Goal: Transaction & Acquisition: Purchase product/service

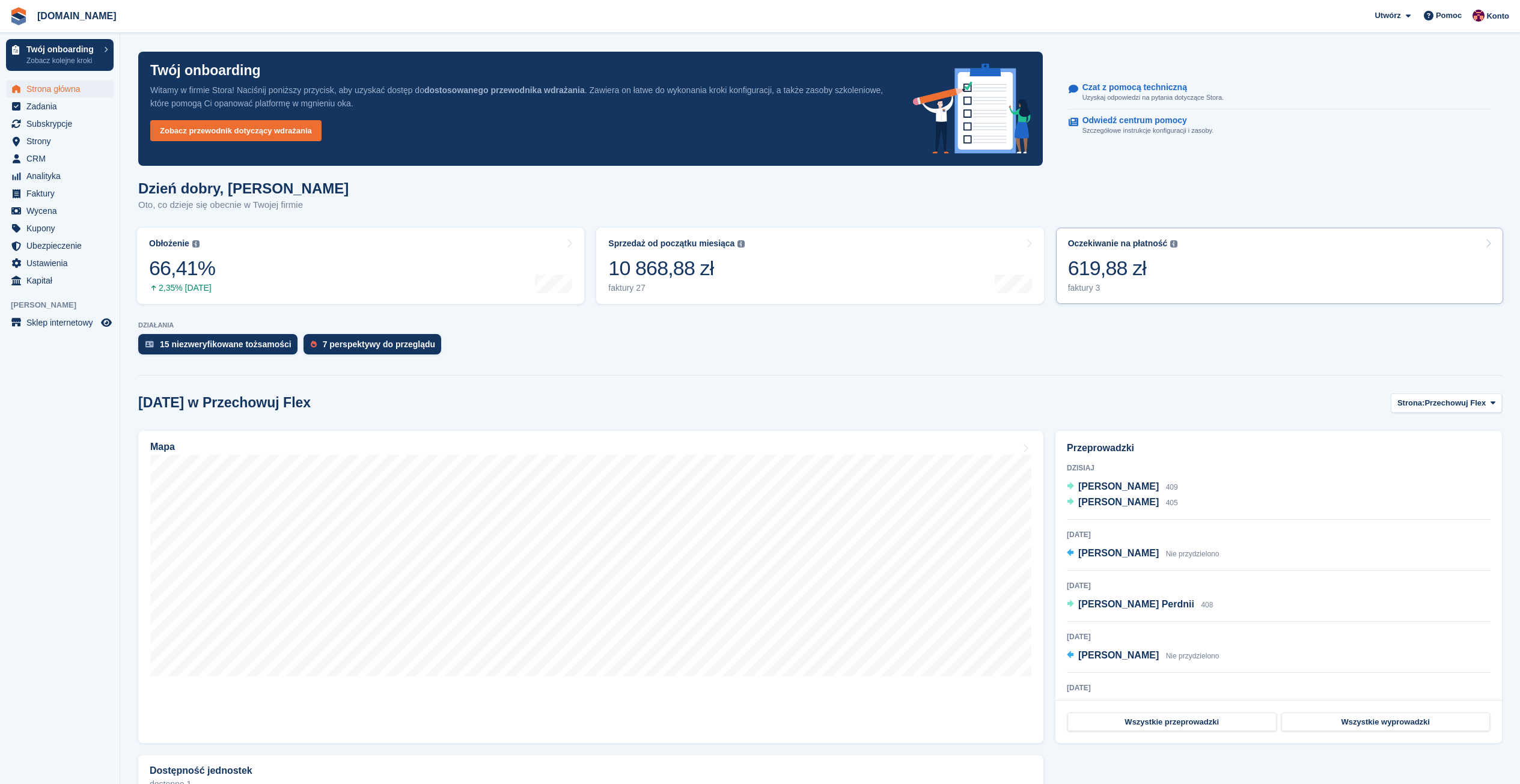
click at [1144, 273] on div "619,88 zł" at bounding box center [1123, 268] width 110 height 25
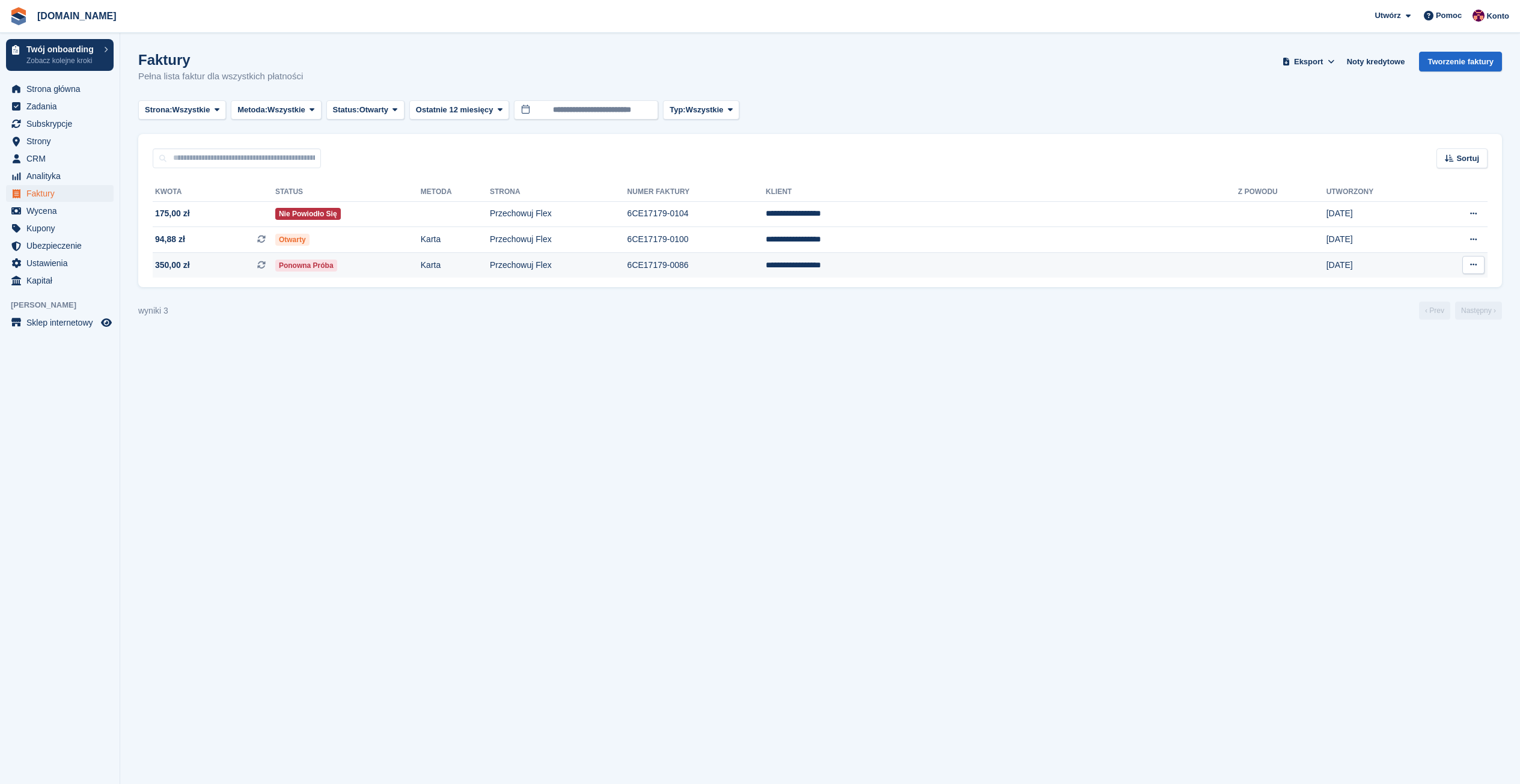
click at [216, 269] on span "350,00 zł Jest to cykliczna faktura subskrypcyjna." at bounding box center [213, 265] width 122 height 13
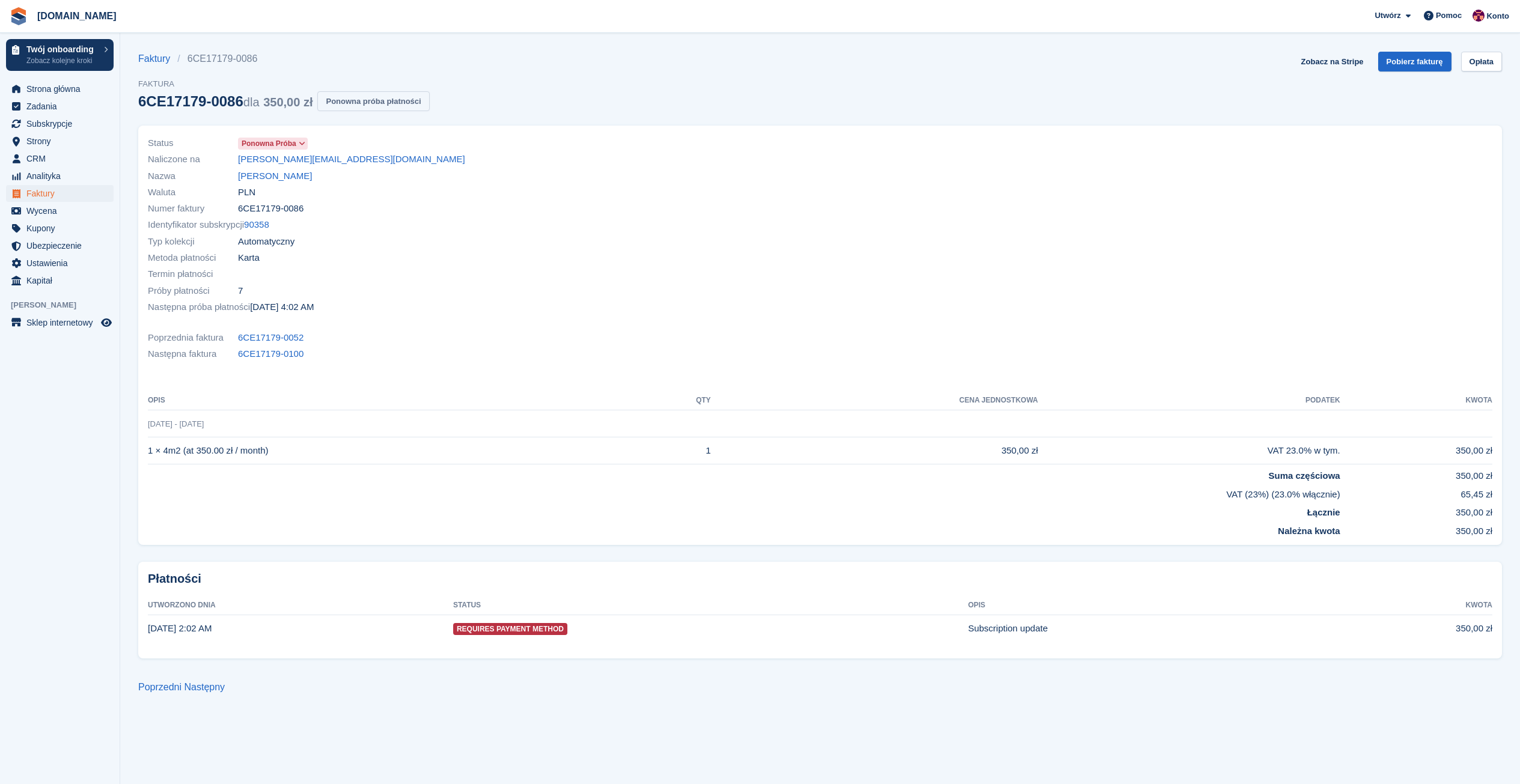
click at [340, 107] on button "Ponowna próba płatności" at bounding box center [373, 101] width 112 height 20
click at [53, 197] on span "Faktury" at bounding box center [63, 193] width 72 height 17
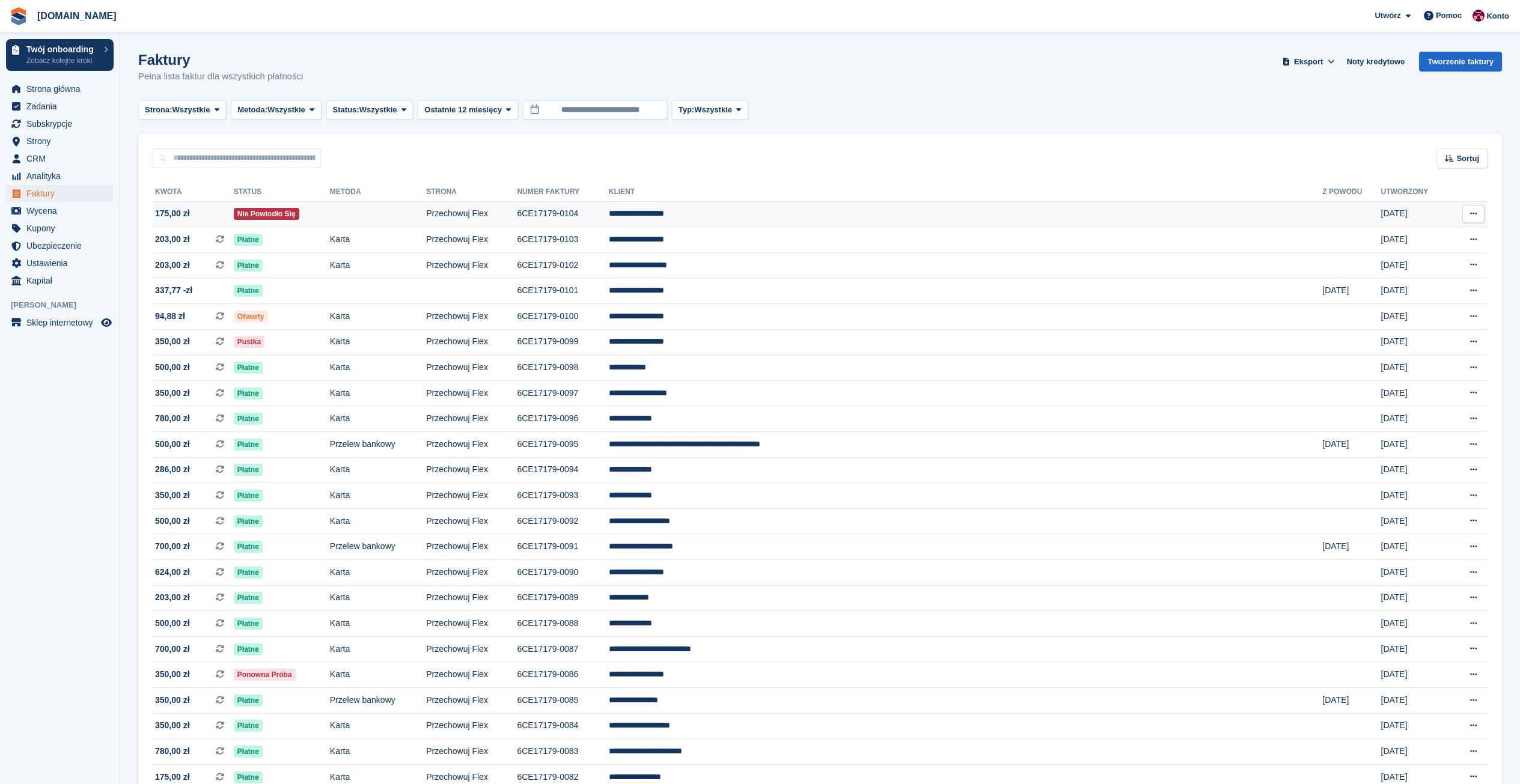
click at [209, 217] on span "175,00 zł" at bounding box center [193, 213] width 81 height 13
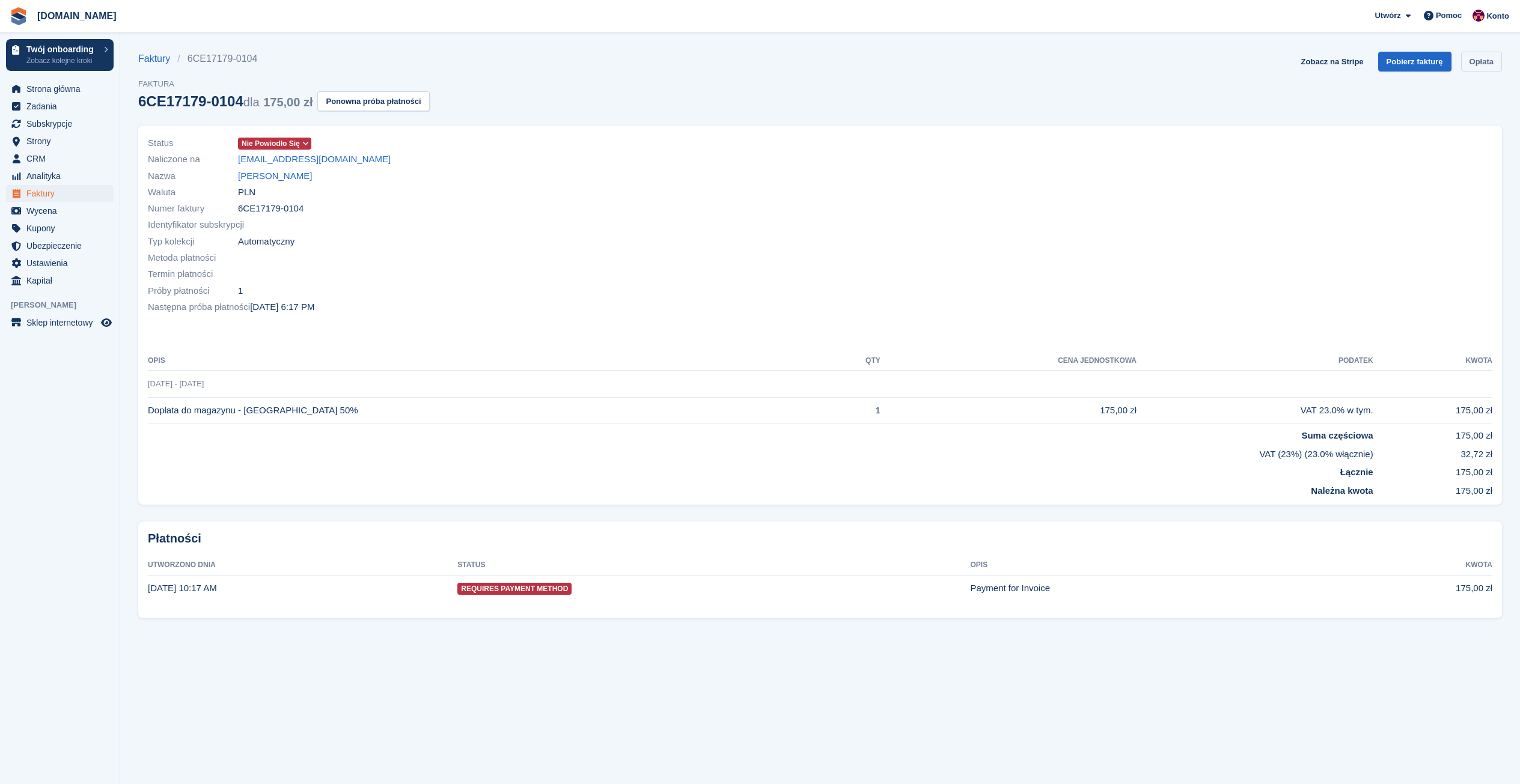
click at [1483, 66] on link "Opłata" at bounding box center [1481, 61] width 41 height 20
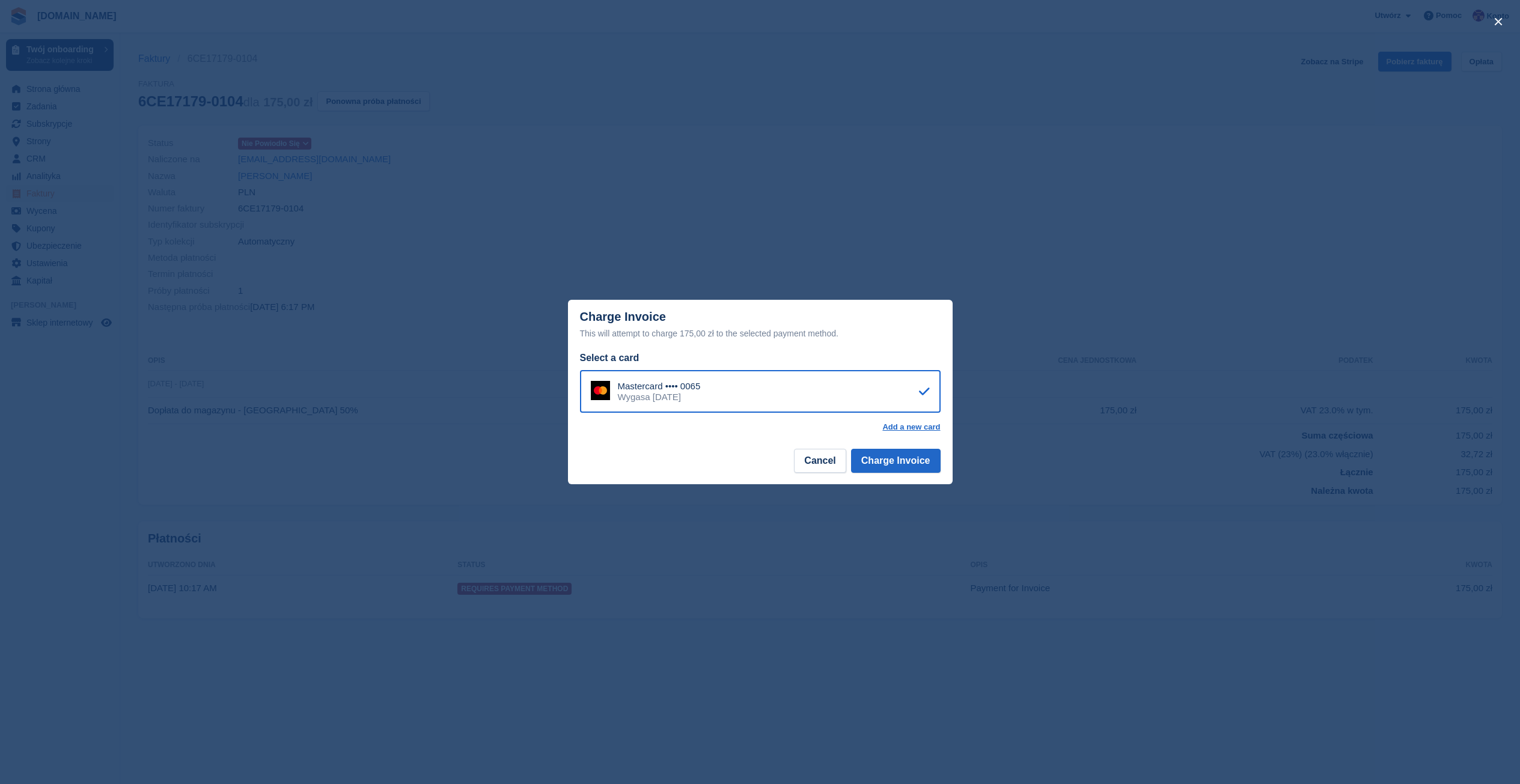
click at [848, 397] on div "Mastercard •••• 0065 Wygasa February 2029" at bounding box center [760, 392] width 361 height 43
click at [888, 464] on button "Charge Invoice" at bounding box center [896, 461] width 90 height 24
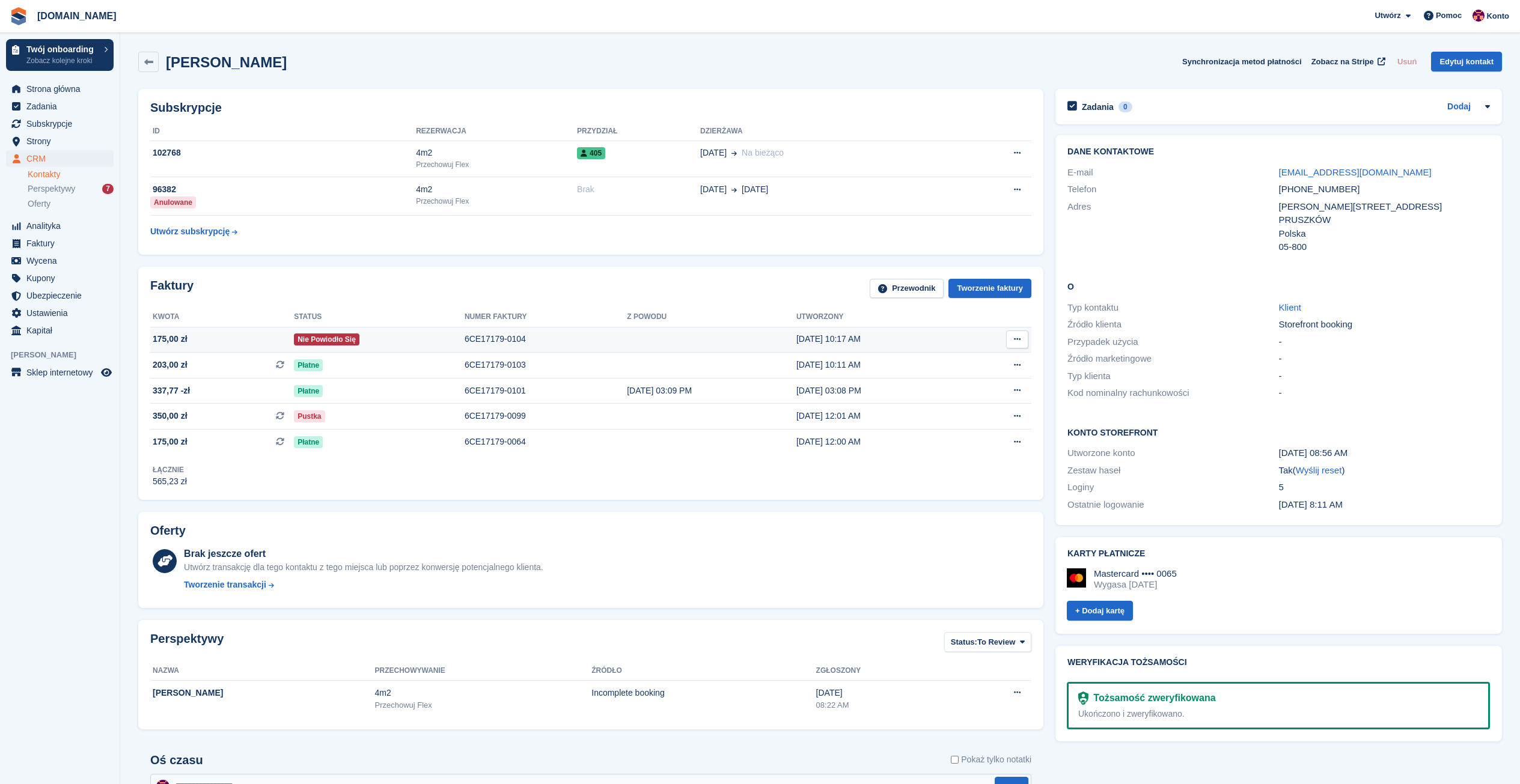
click at [195, 342] on span "175,00 zł" at bounding box center [222, 339] width 143 height 13
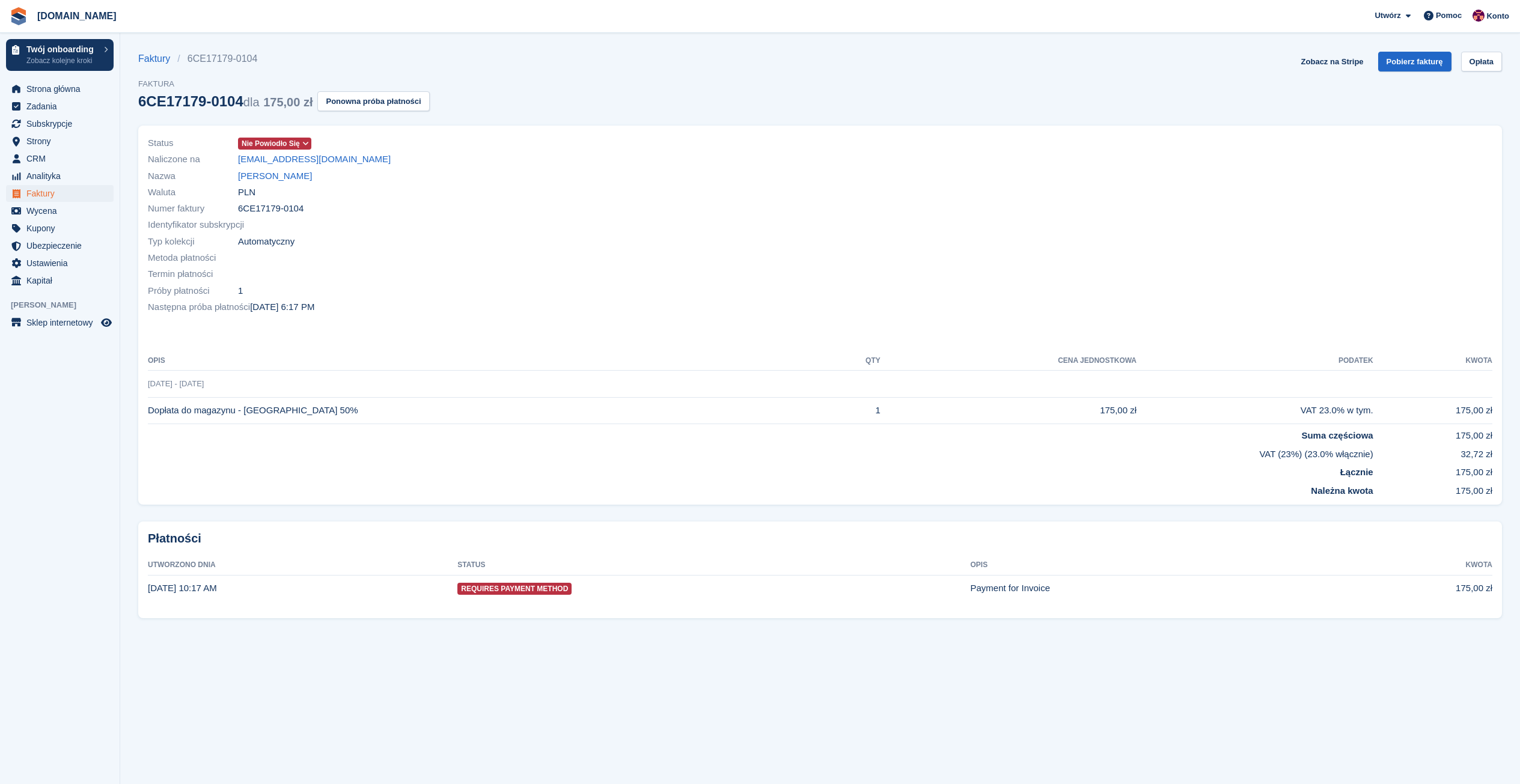
drag, startPoint x: 353, startPoint y: 163, endPoint x: 233, endPoint y: 158, distance: 120.1
click at [233, 158] on div "Naliczone na skinntraffic@gmail.com" at bounding box center [480, 159] width 665 height 16
copy div "skinntraffic@gmail.com"
click at [1432, 61] on link "Pobierz fakturę" at bounding box center [1415, 61] width 74 height 20
click at [1454, 20] on span "Pomoc" at bounding box center [1448, 16] width 26 height 12
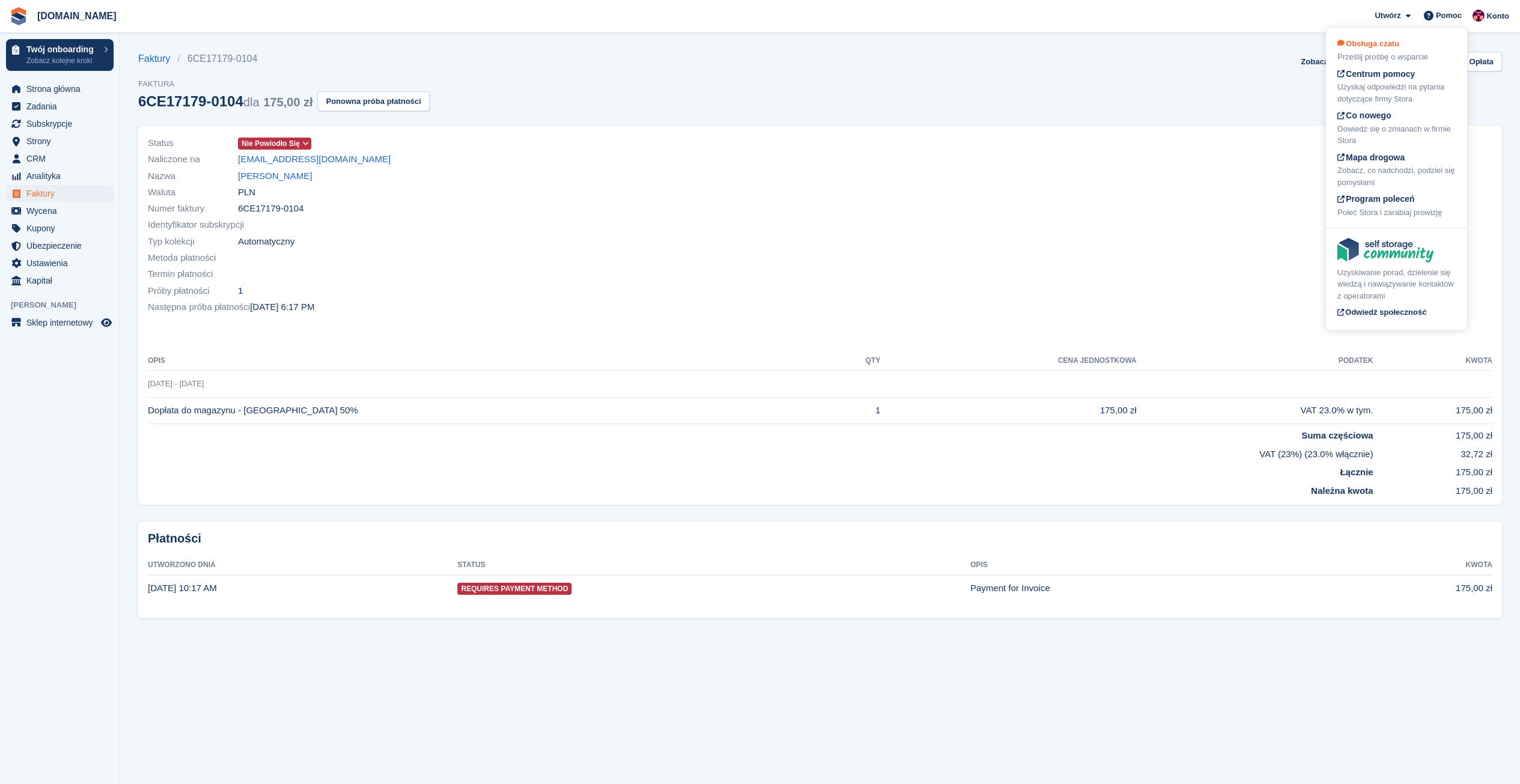
click at [1405, 48] on div "Obsługa czatu Prześlij prośbę o wsparcie" at bounding box center [1396, 51] width 118 height 25
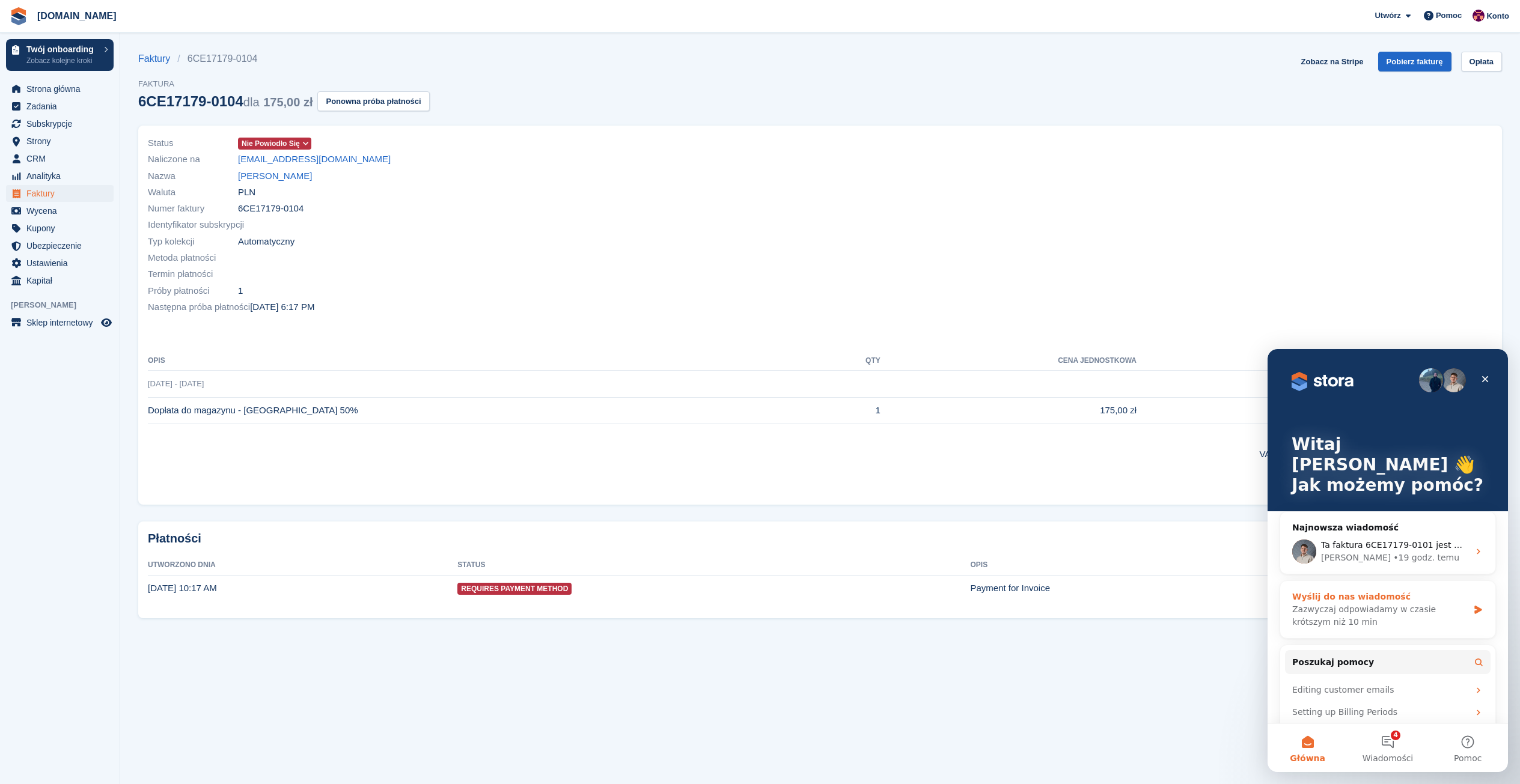
click at [1375, 603] on div "Zazwyczaj odpowiadamy w czasie krótszym niż 10 min" at bounding box center [1380, 616] width 176 height 25
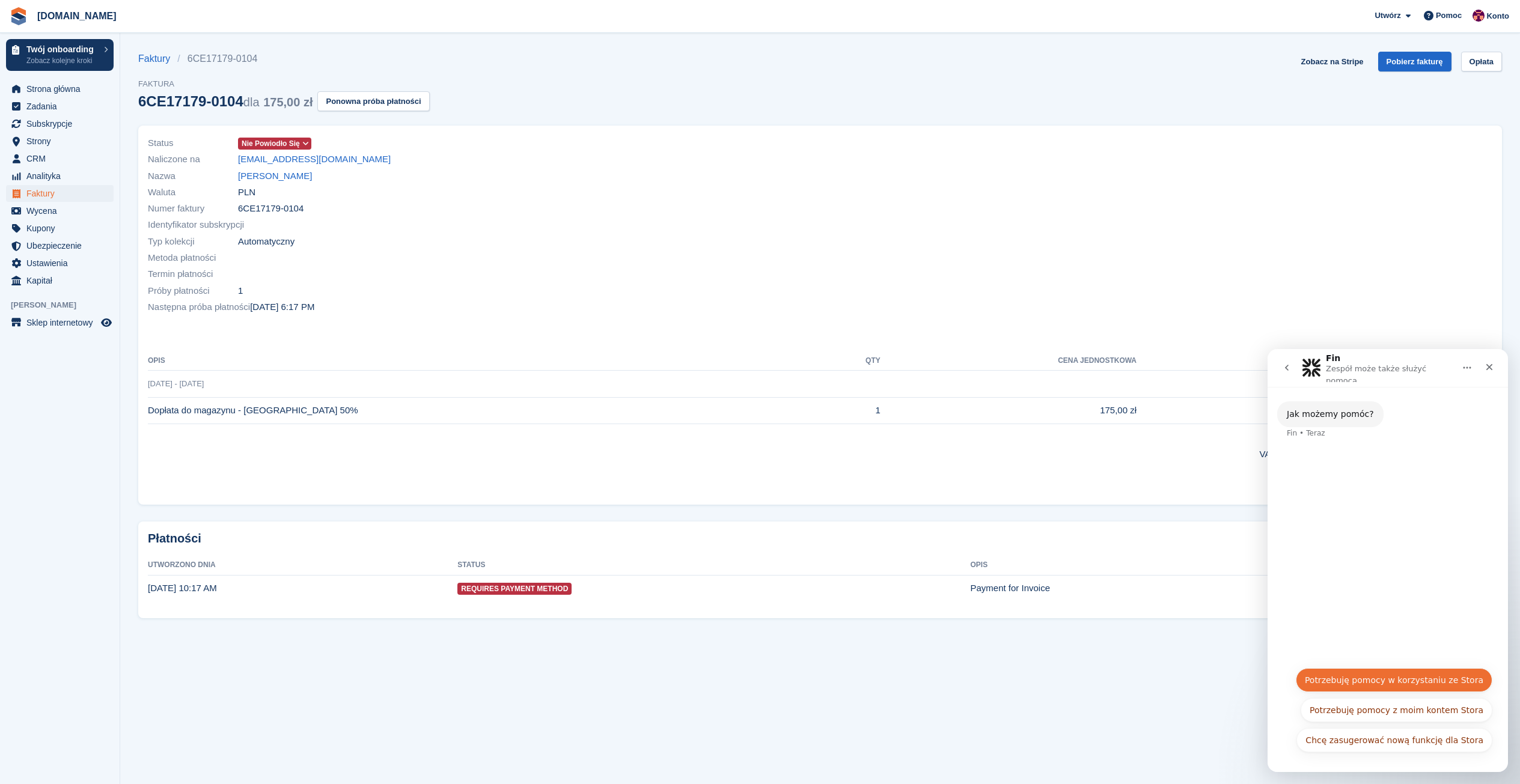
click at [1360, 683] on button "Potrzebuję pomocy w korzystaniu ze Stora" at bounding box center [1394, 680] width 197 height 24
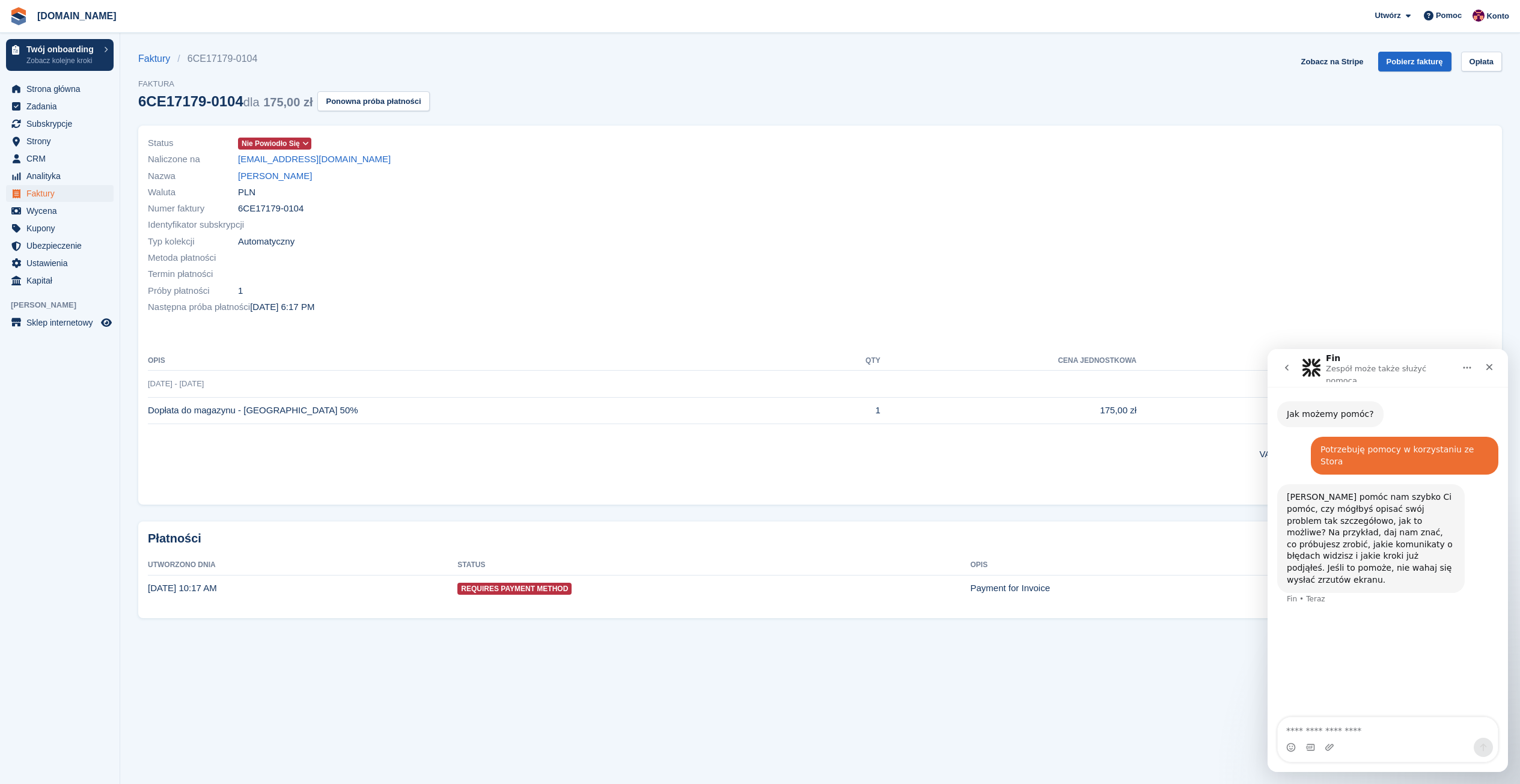
click at [1357, 733] on textarea "Napisz wiadomość..." at bounding box center [1387, 727] width 220 height 20
type textarea "**********"
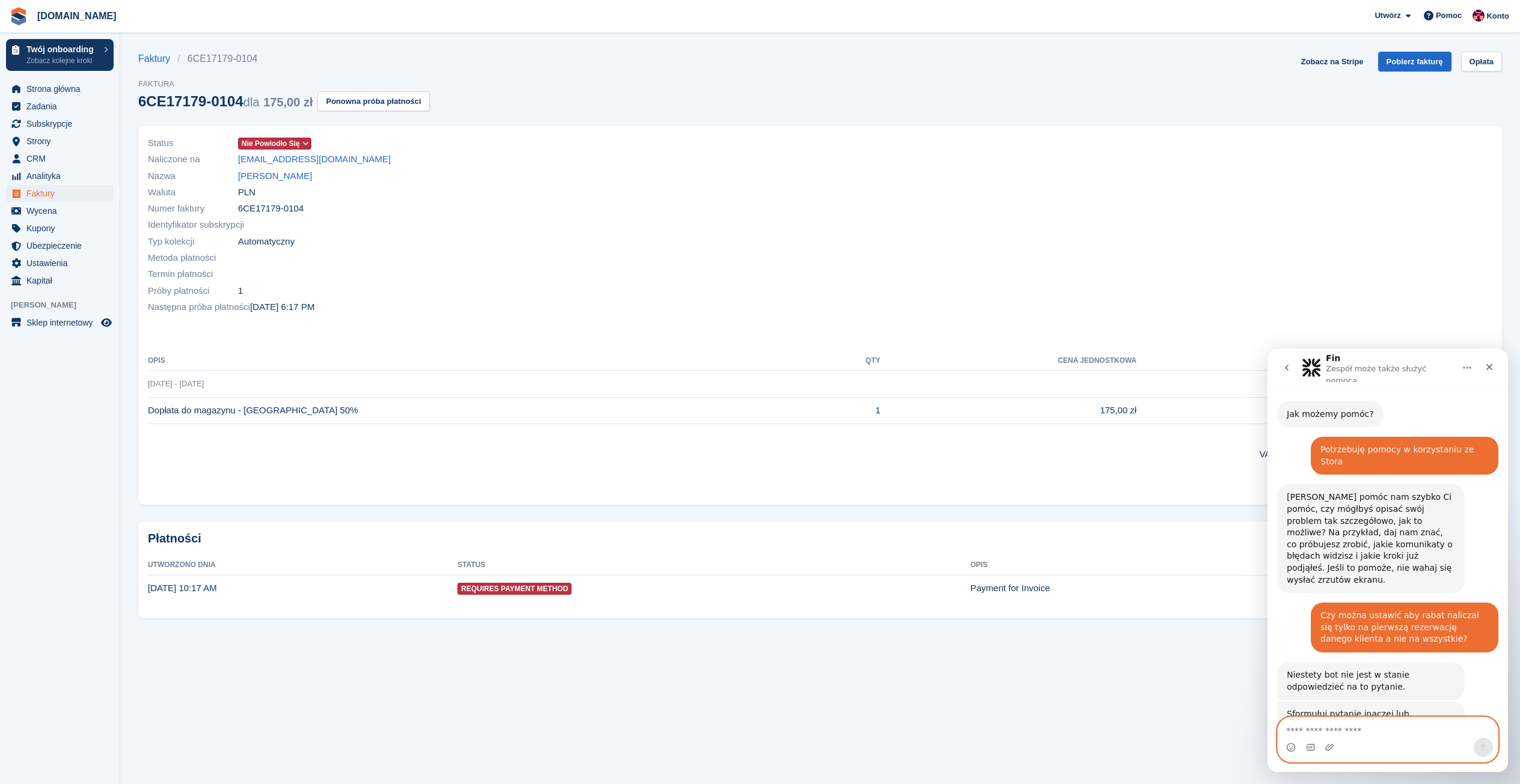
scroll to position [49, 0]
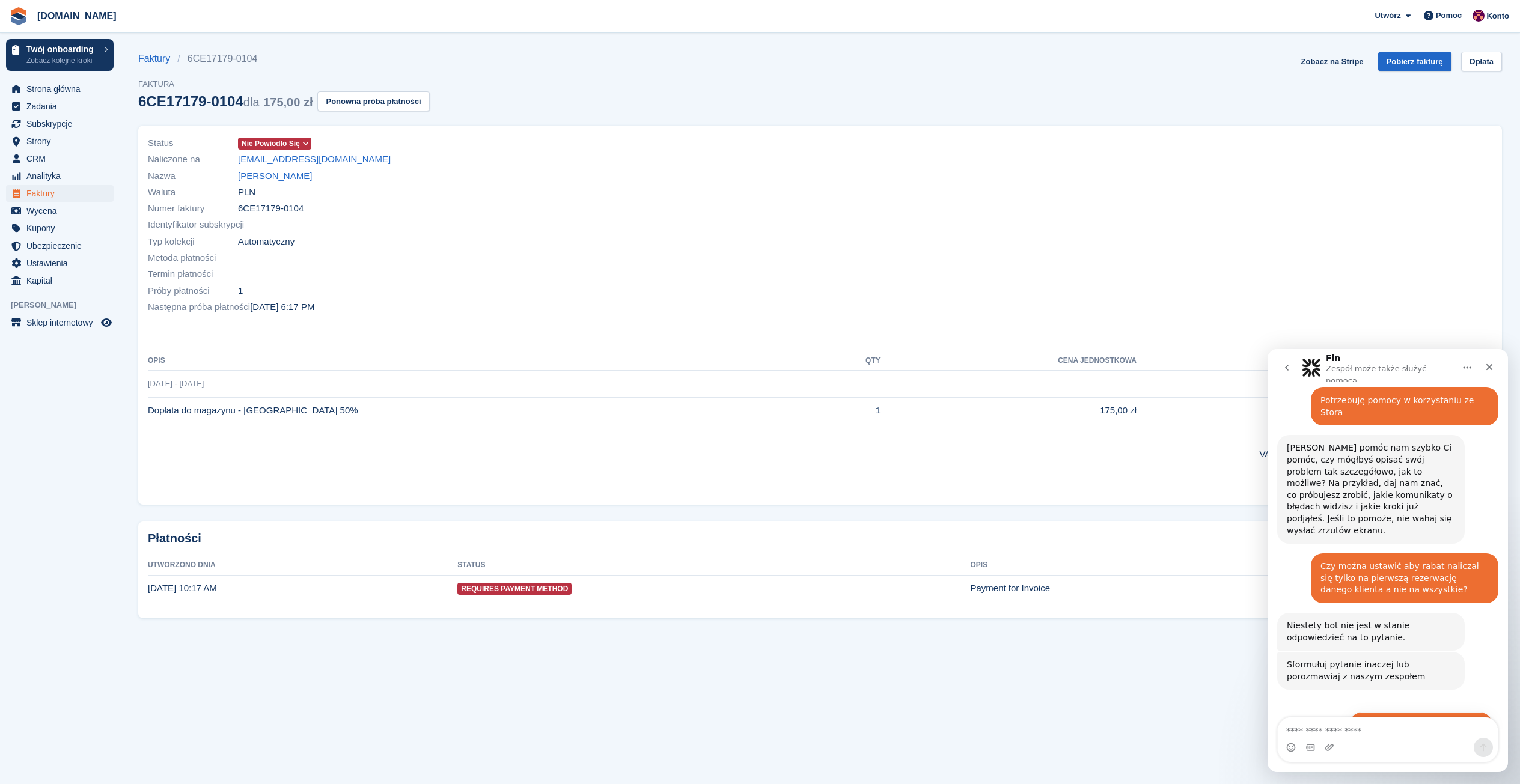
click at [1444, 712] on button "Uzyskaj dodatkową pomoc 👤" at bounding box center [1421, 724] width 143 height 24
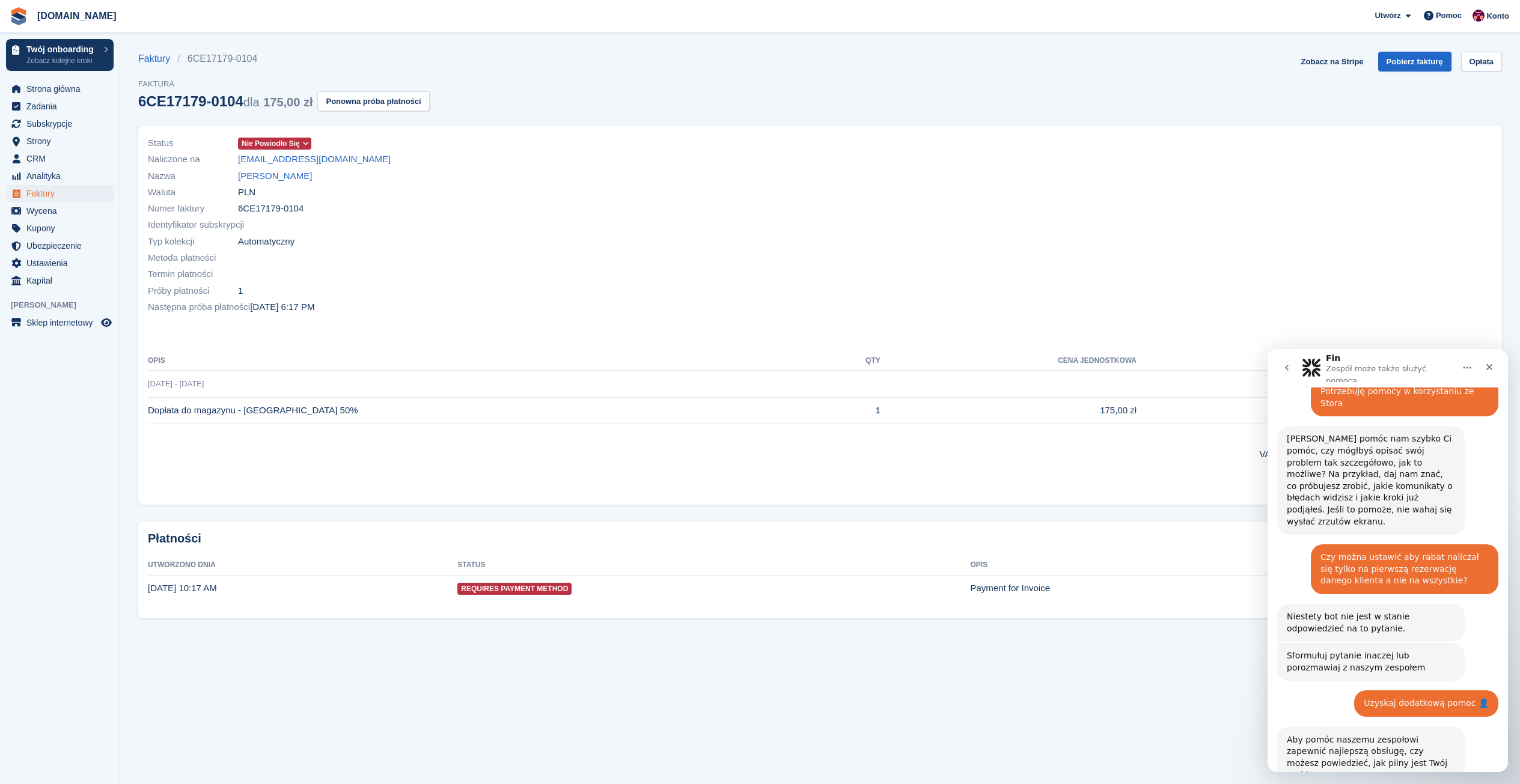
scroll to position [181, 0]
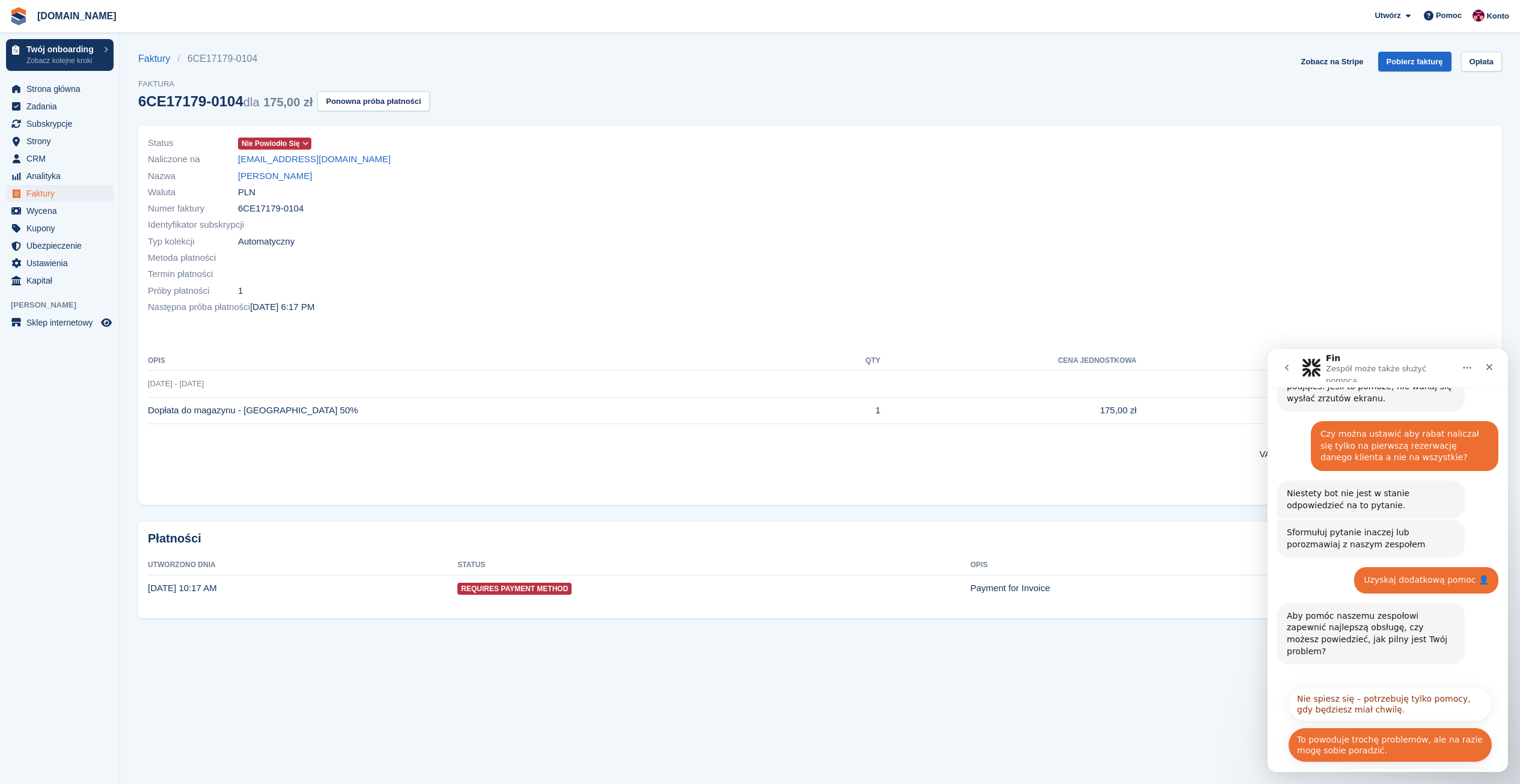
click at [1392, 727] on button "To powoduje trochę problemów, ale na razie mogę sobie poradzić." at bounding box center [1390, 745] width 204 height 35
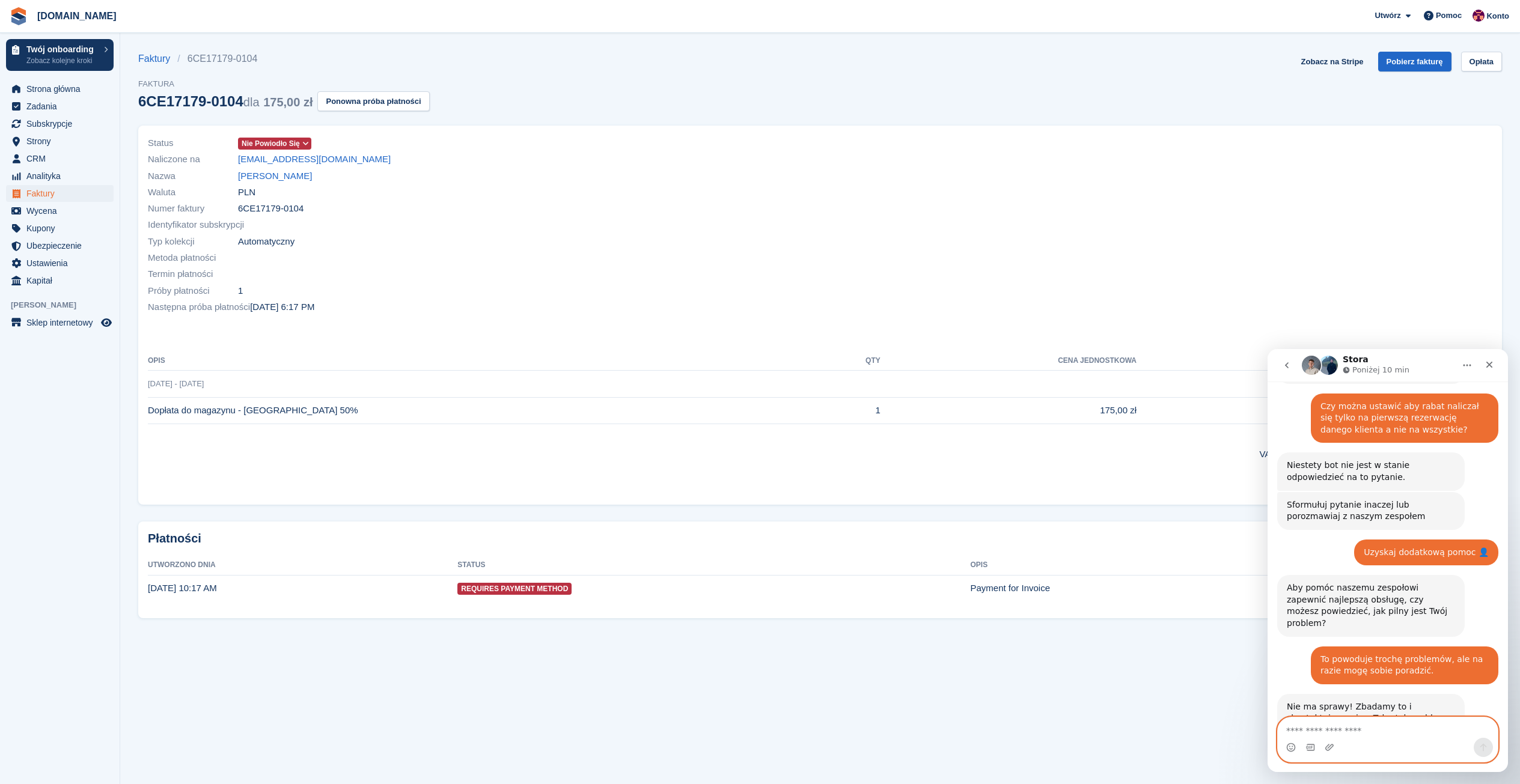
scroll to position [281, 0]
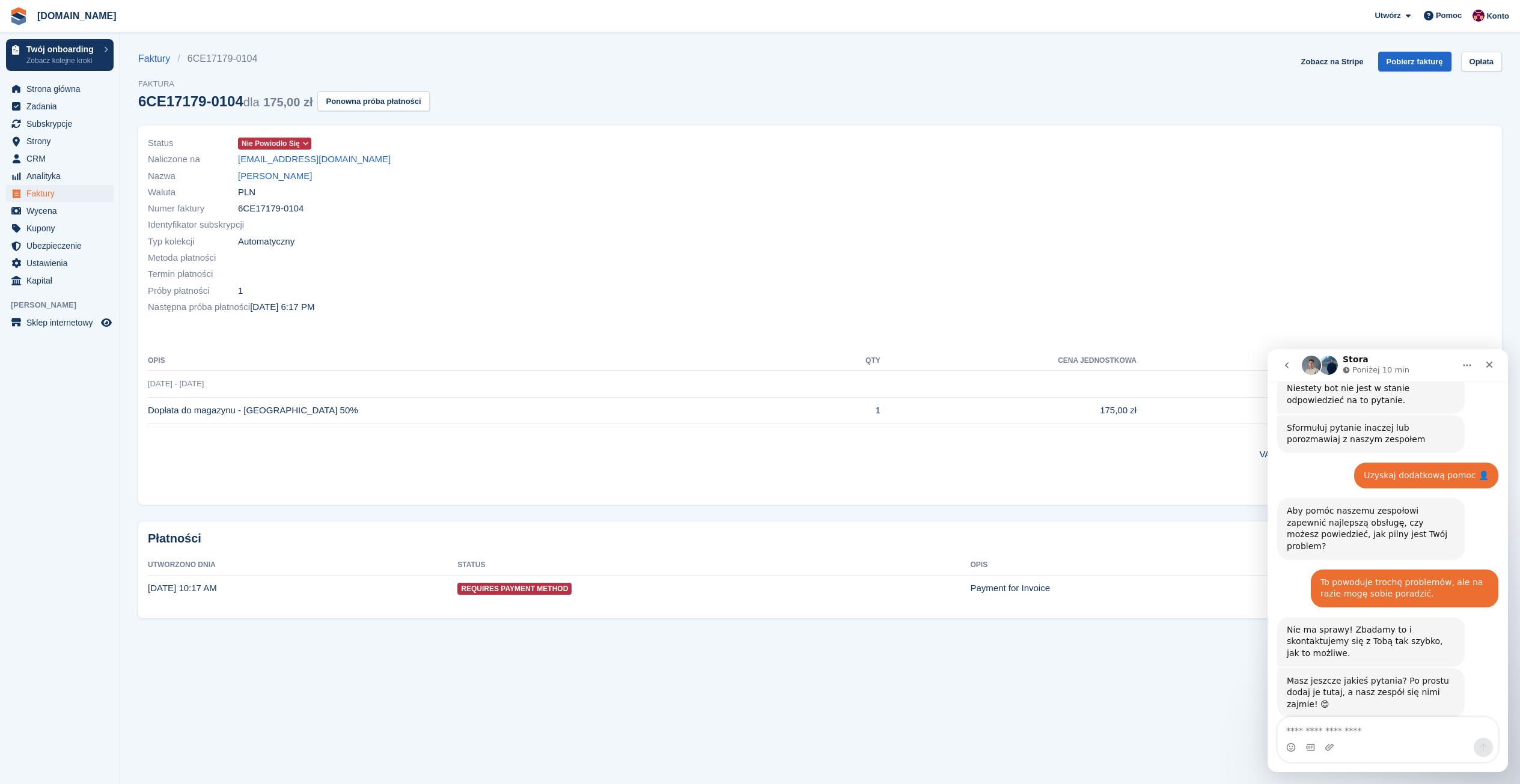
click at [932, 110] on div "Faktury 6CE17179-0104 Faktura 6CE17179-0104 dla 175,00 zł Ponowna próba płatnoś…" at bounding box center [820, 89] width 1364 height 74
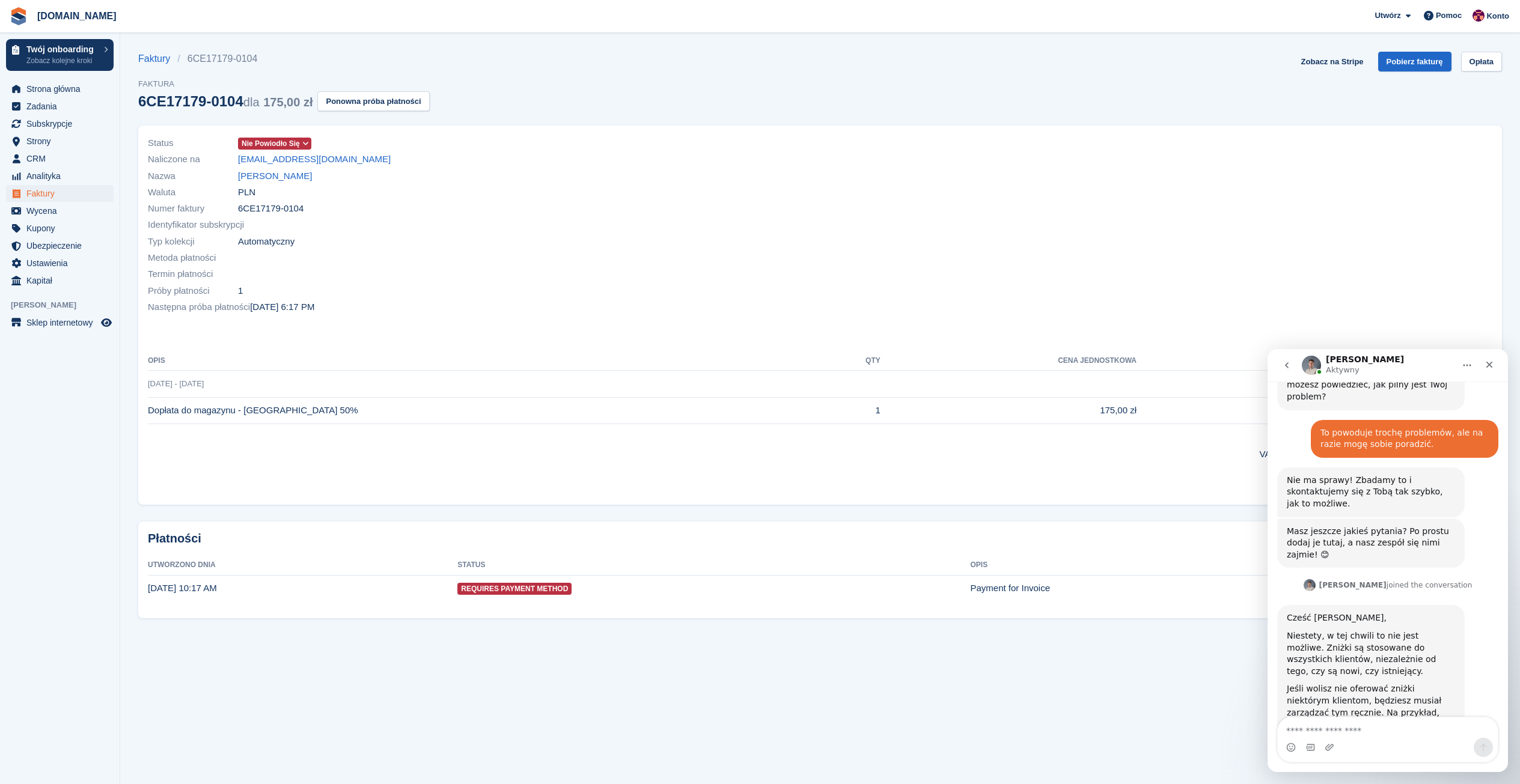
scroll to position [447, 0]
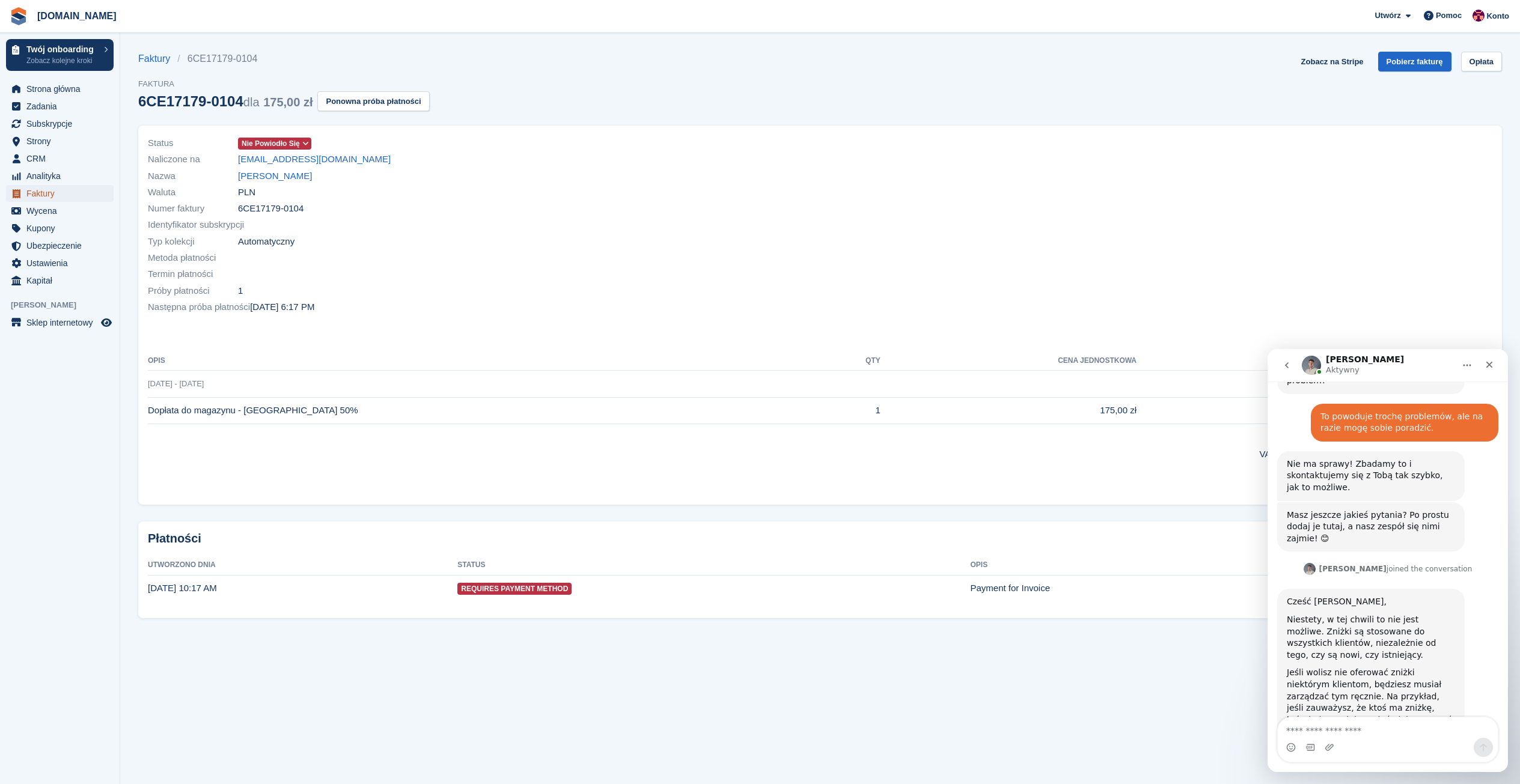
click at [54, 190] on span "Faktury" at bounding box center [63, 193] width 72 height 17
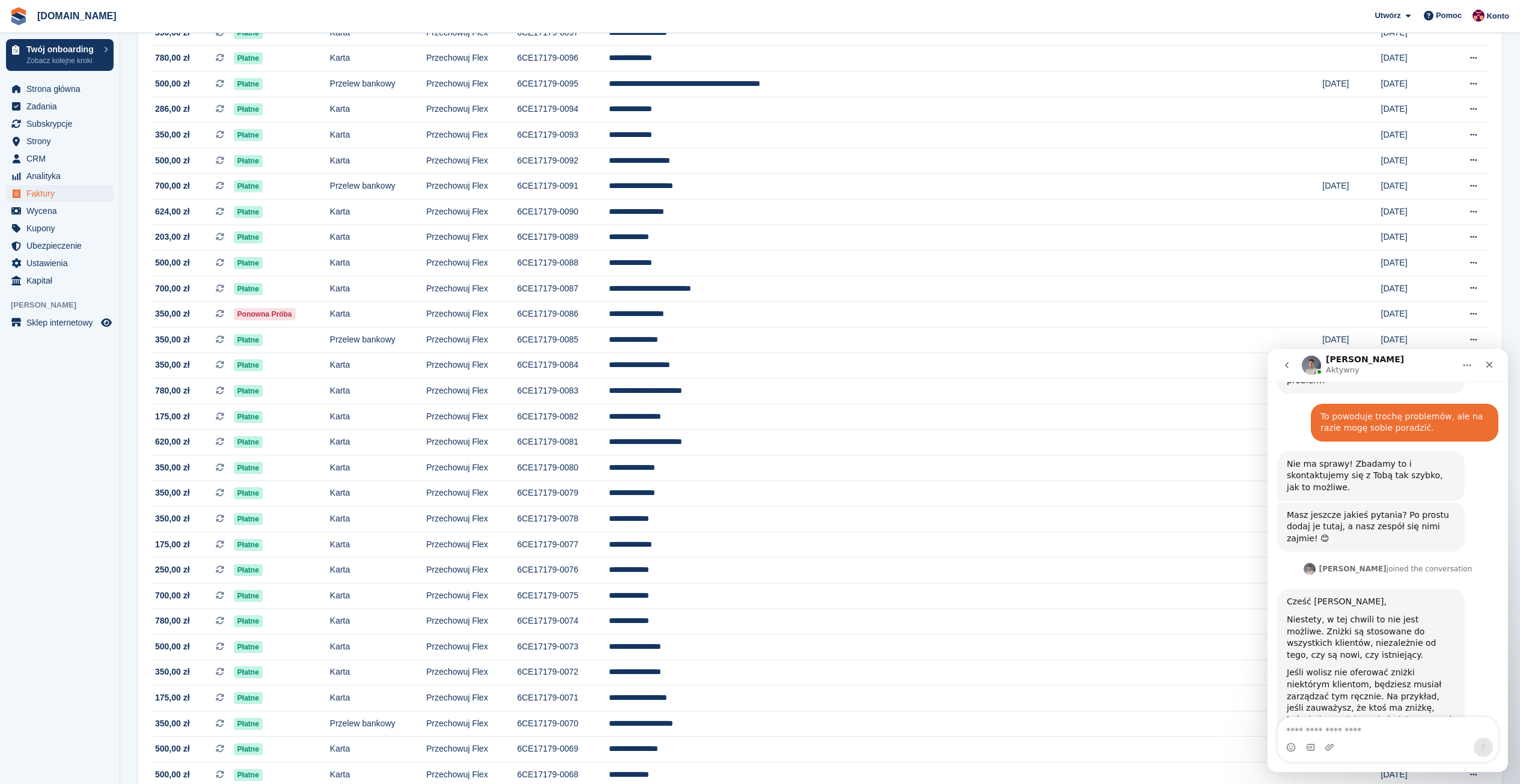
scroll to position [60, 0]
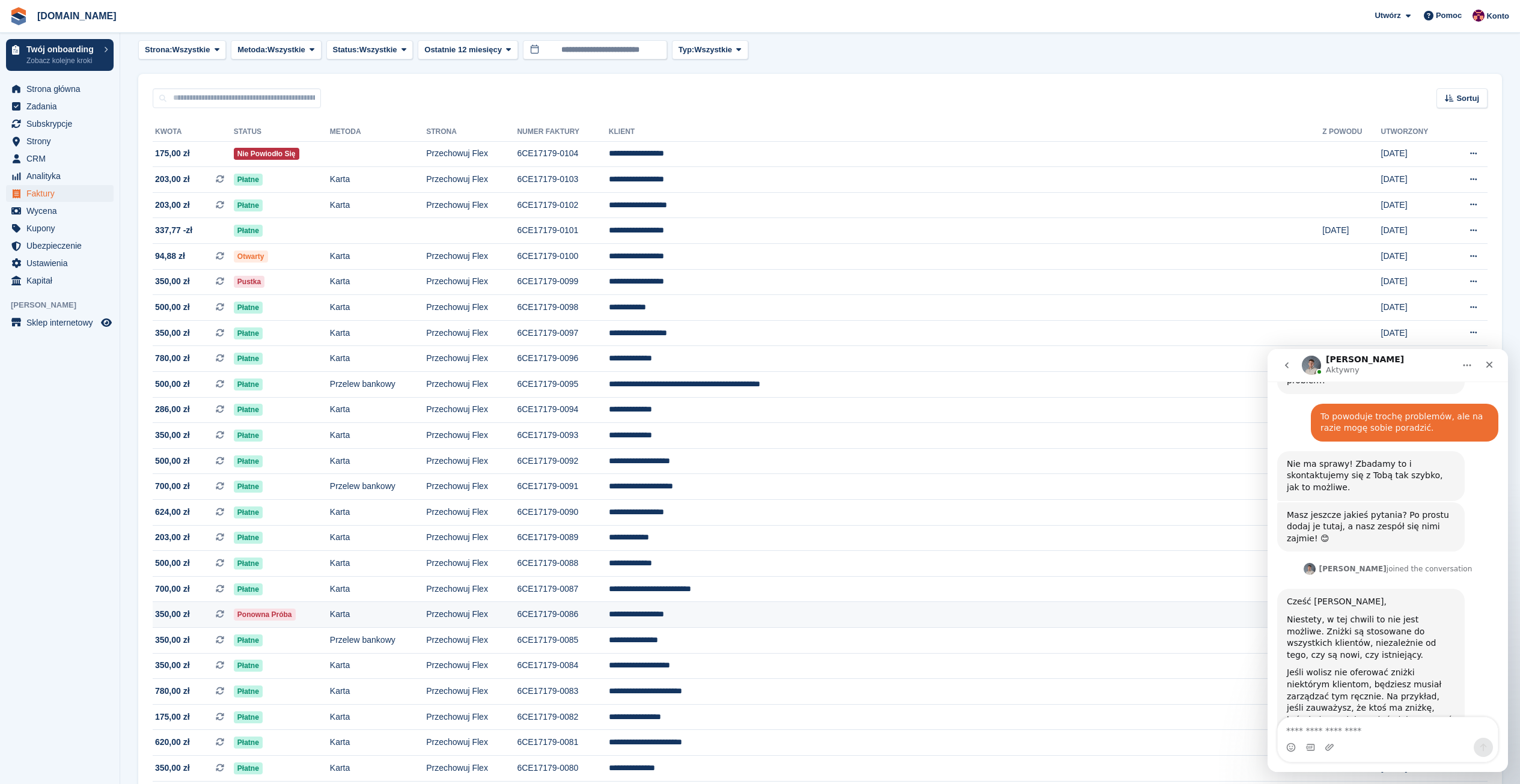
click at [330, 612] on td "Ponowna próba" at bounding box center [282, 615] width 96 height 26
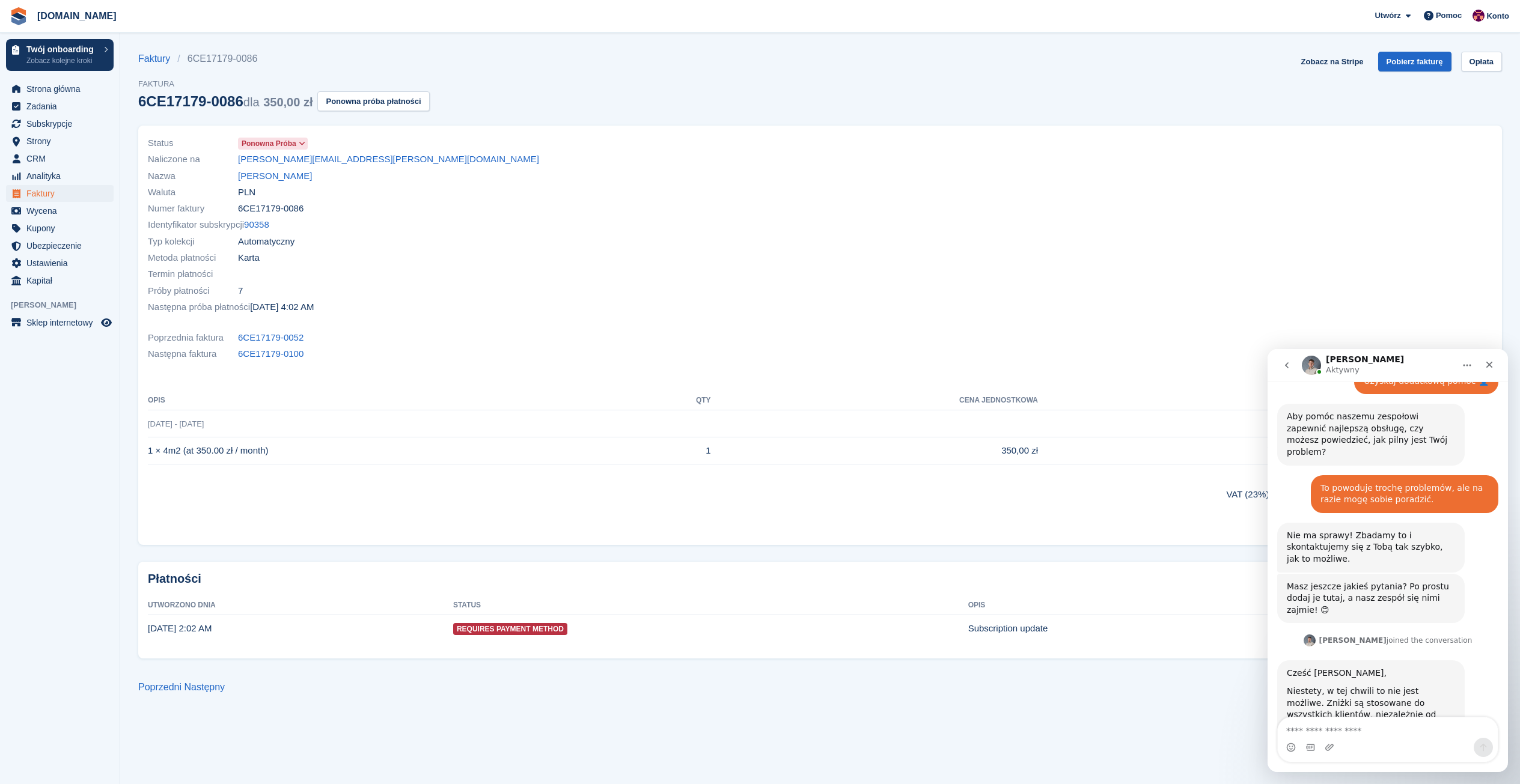
scroll to position [447, 0]
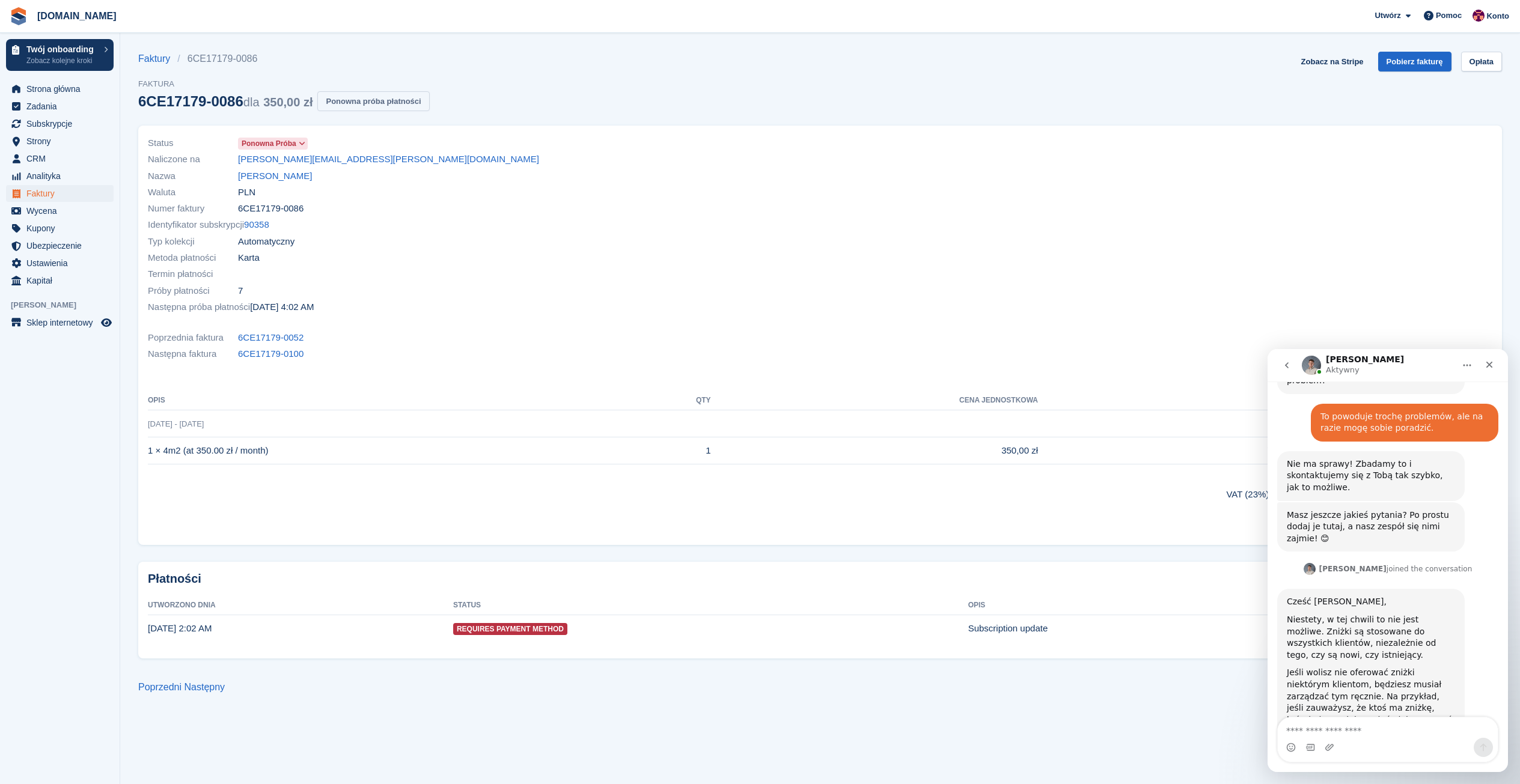
click at [359, 105] on button "Ponowna próba płatności" at bounding box center [373, 101] width 112 height 20
click at [271, 179] on link "Sebastian Antypiuk" at bounding box center [275, 176] width 74 height 14
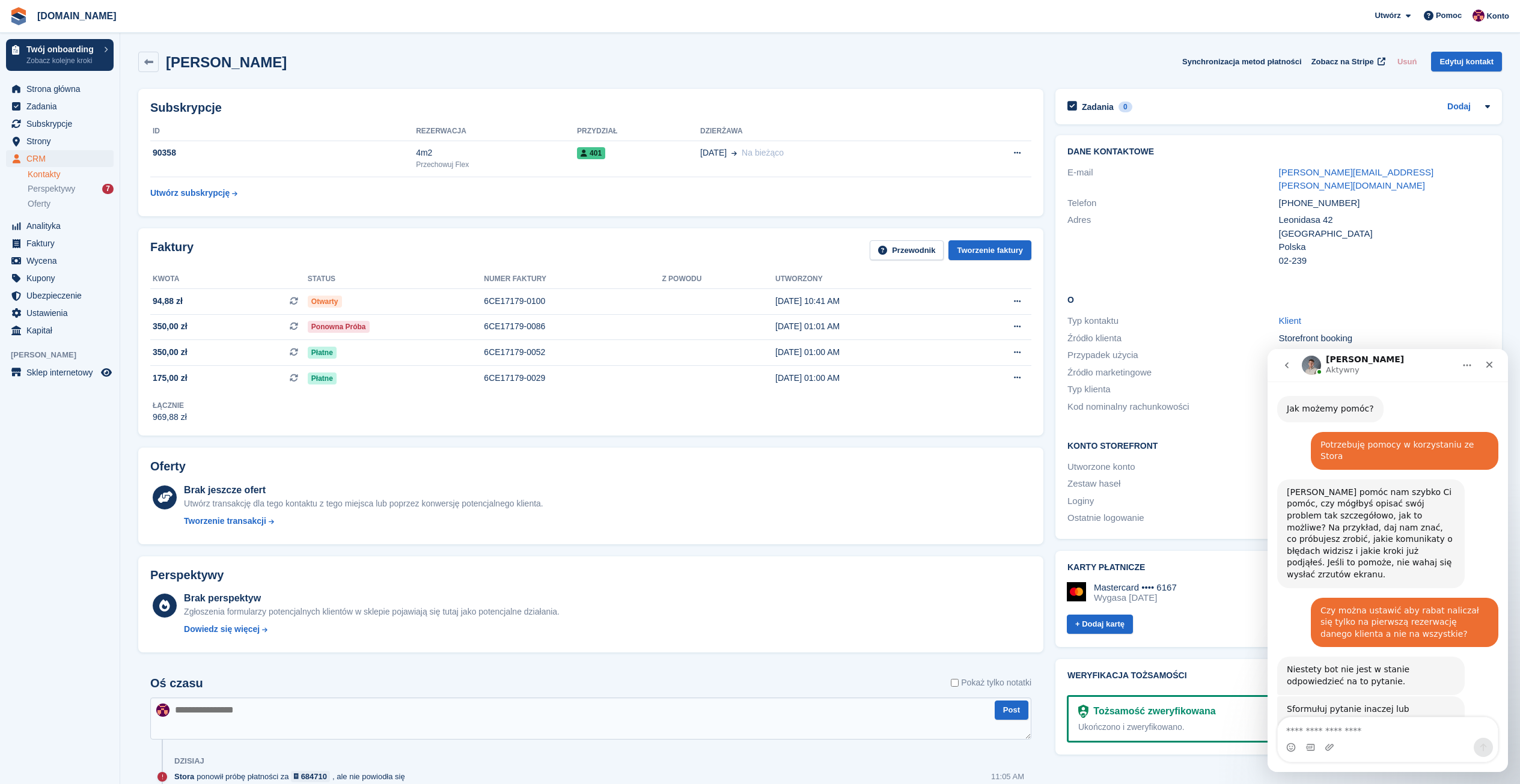
scroll to position [447, 0]
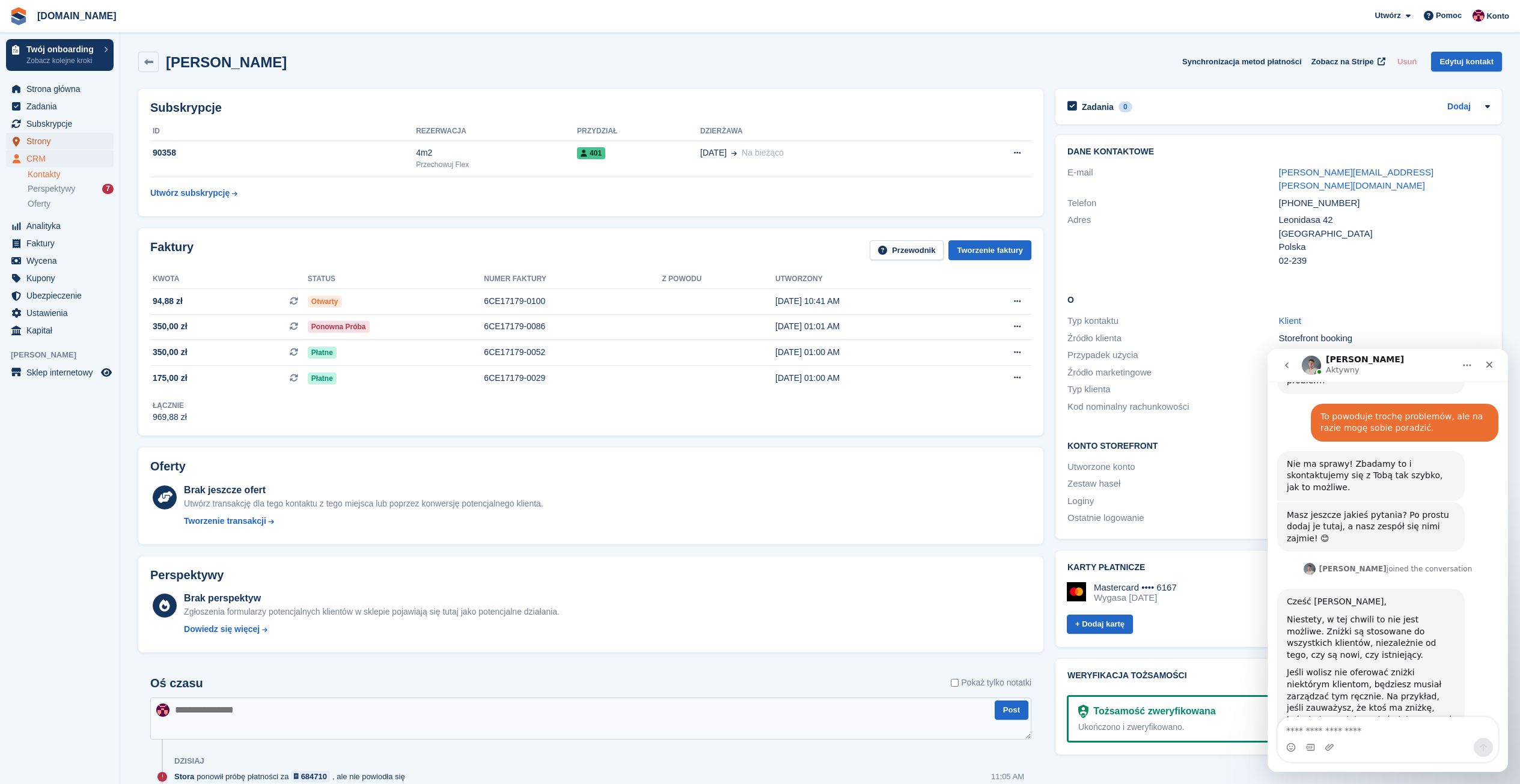
click at [34, 145] on span "Strony" at bounding box center [63, 141] width 72 height 17
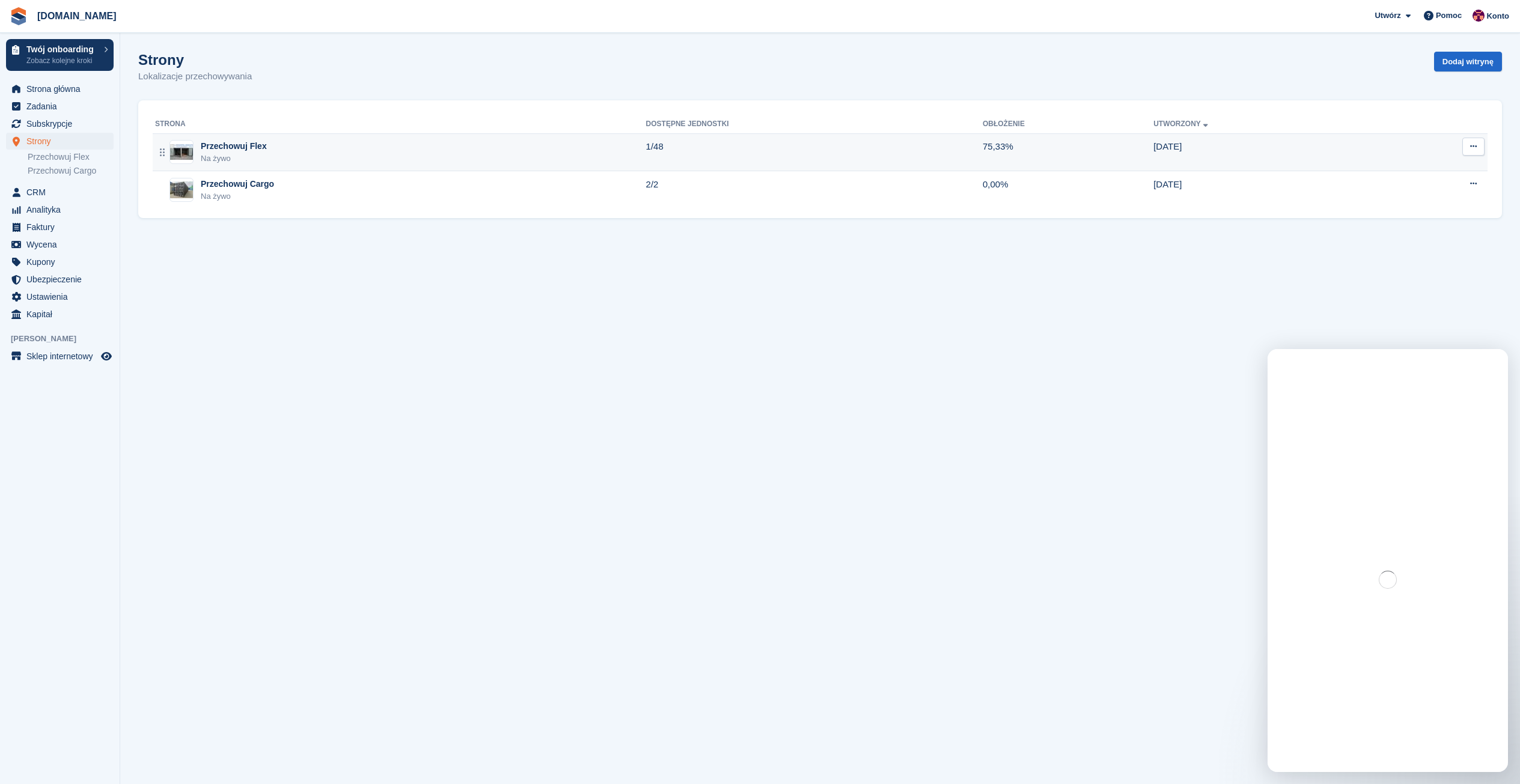
click at [219, 139] on td "Przechowuj Flex Na żywo" at bounding box center [399, 152] width 493 height 38
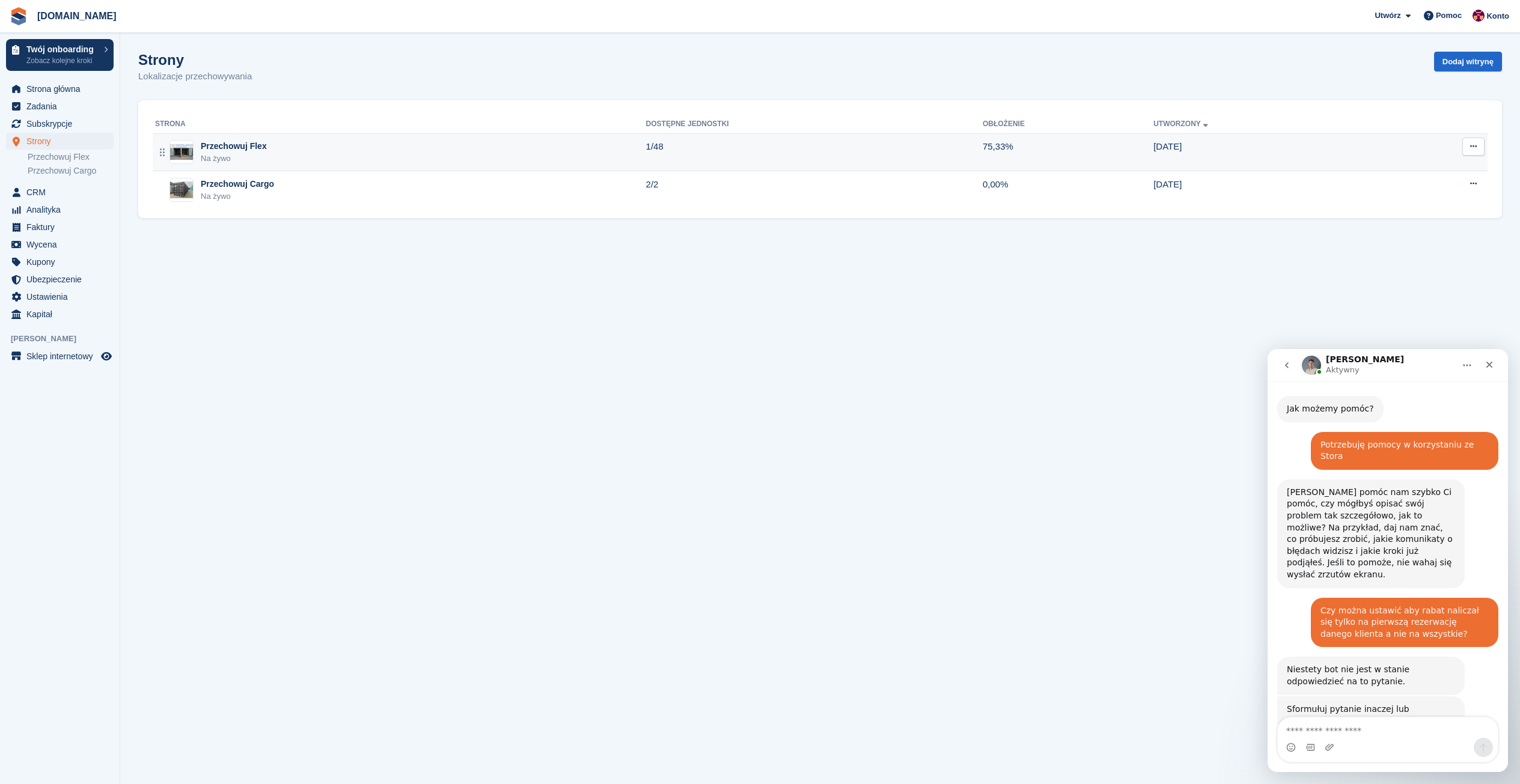
scroll to position [316, 0]
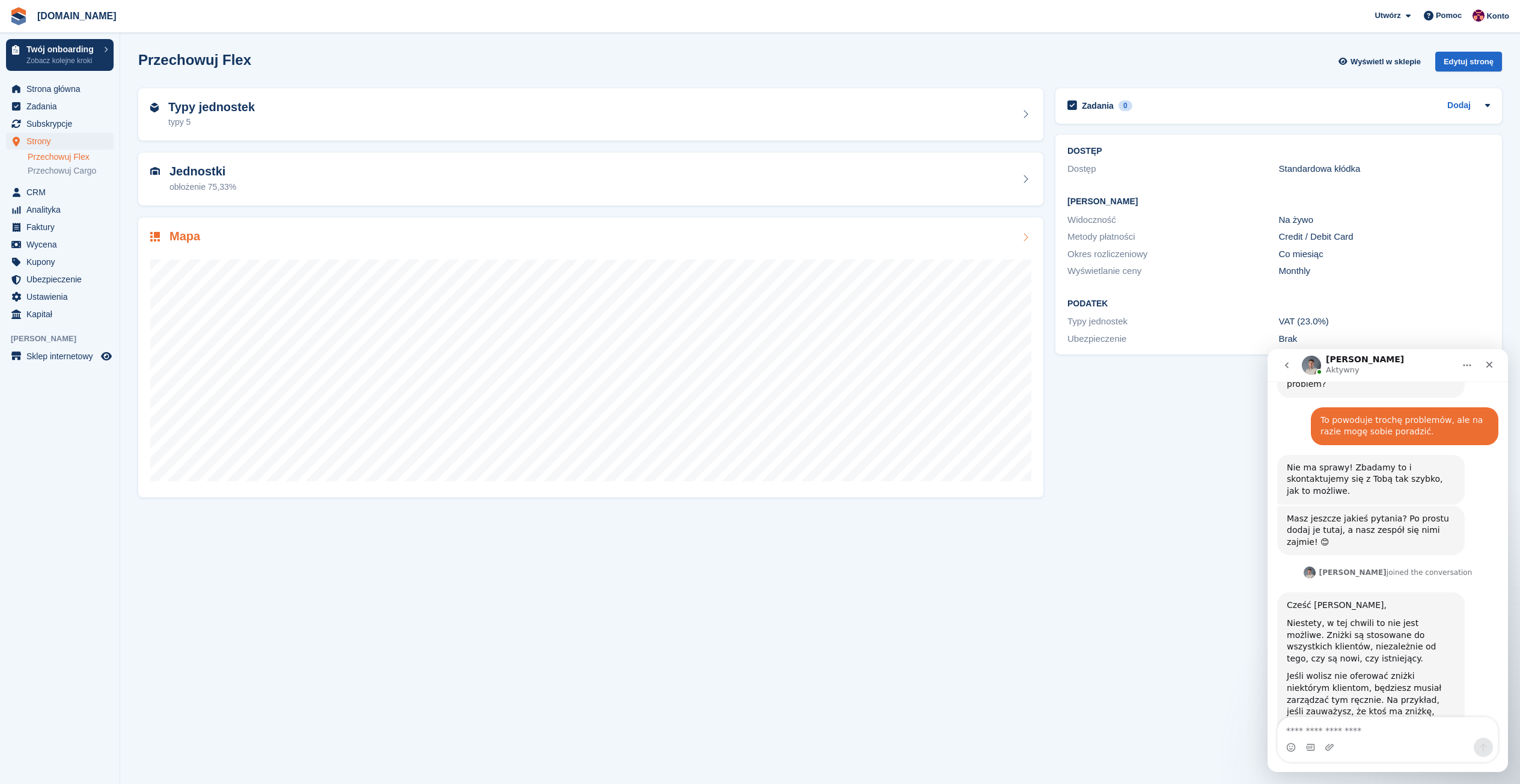
scroll to position [447, 0]
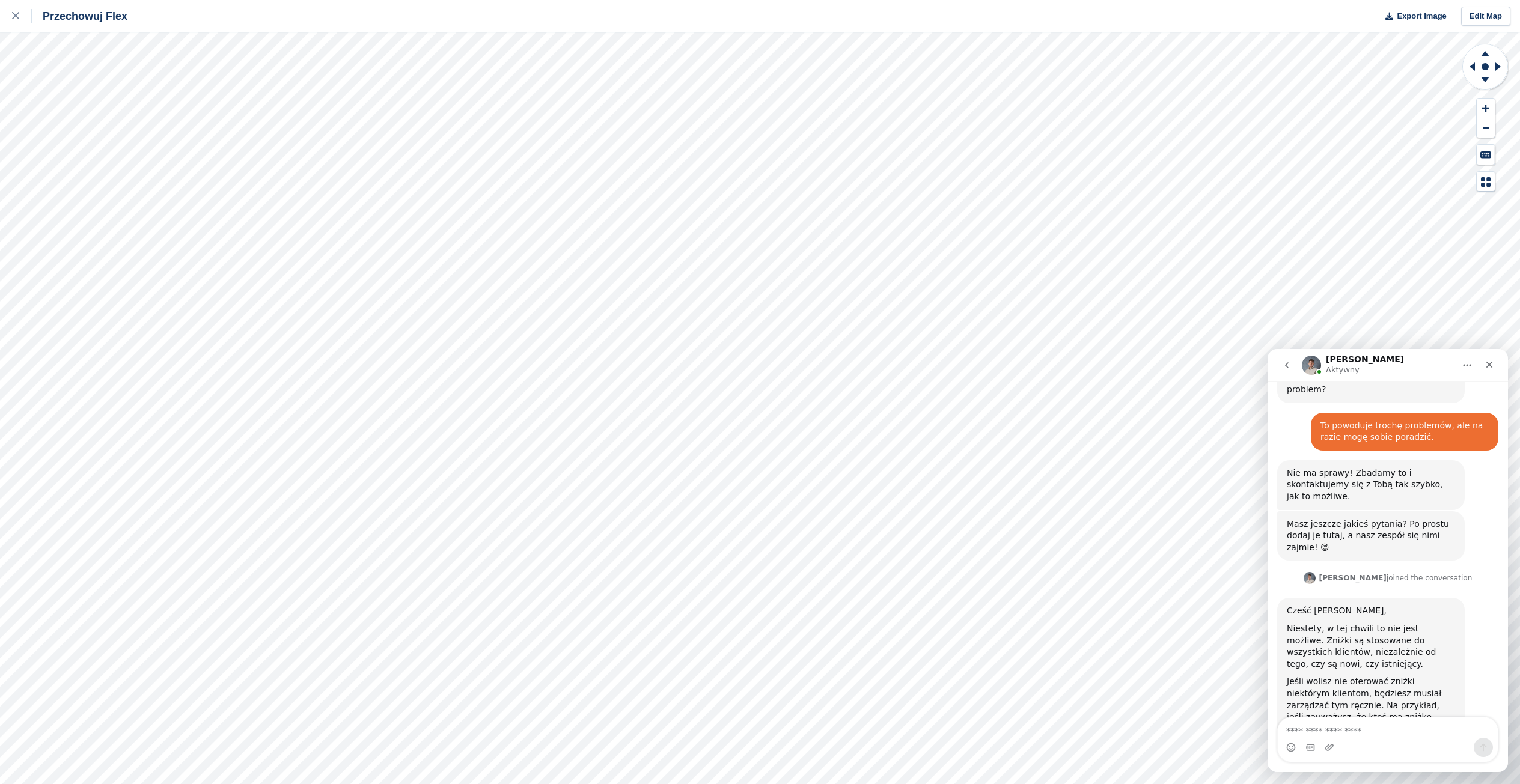
scroll to position [447, 0]
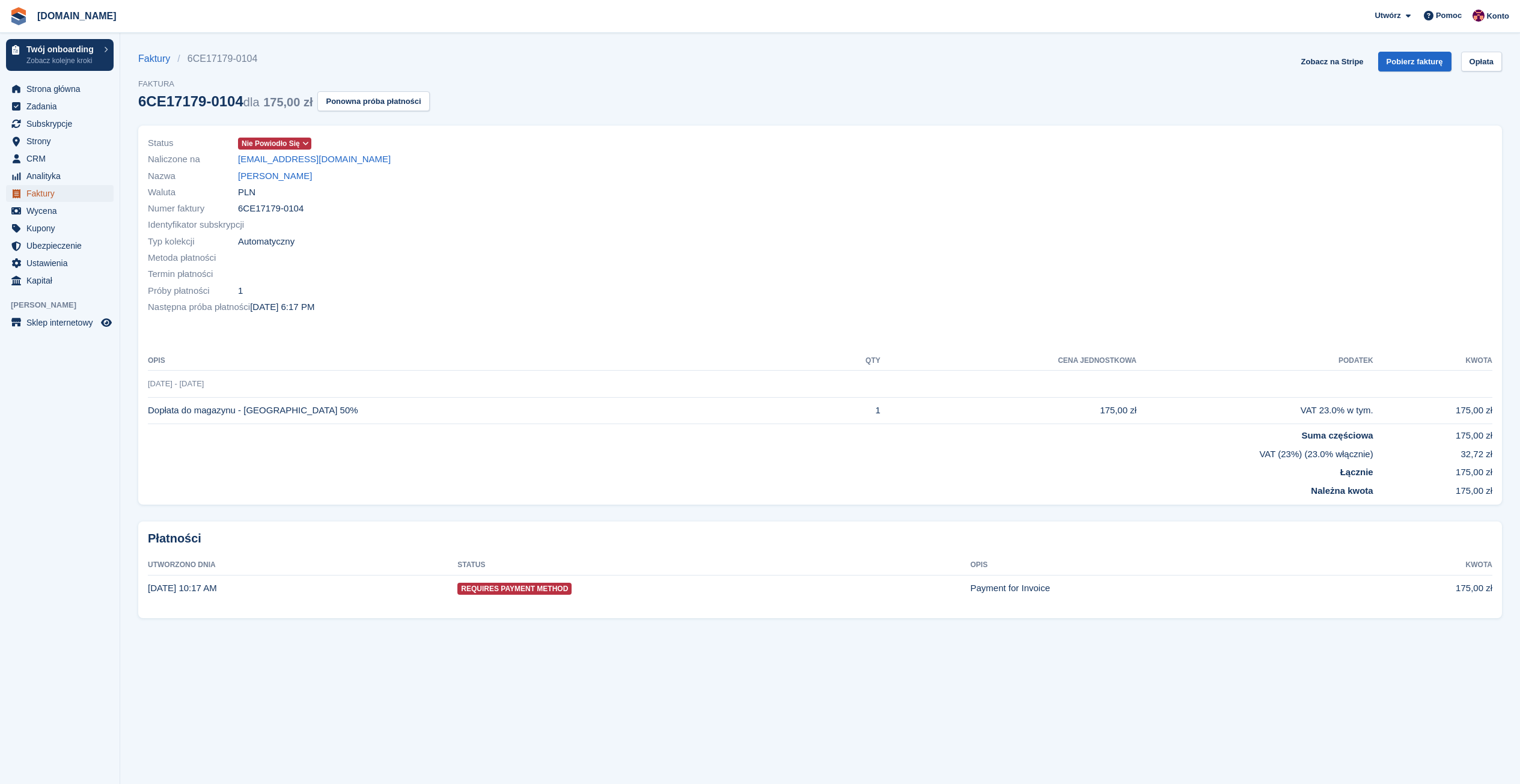
click at [49, 193] on span "Faktury" at bounding box center [63, 193] width 72 height 17
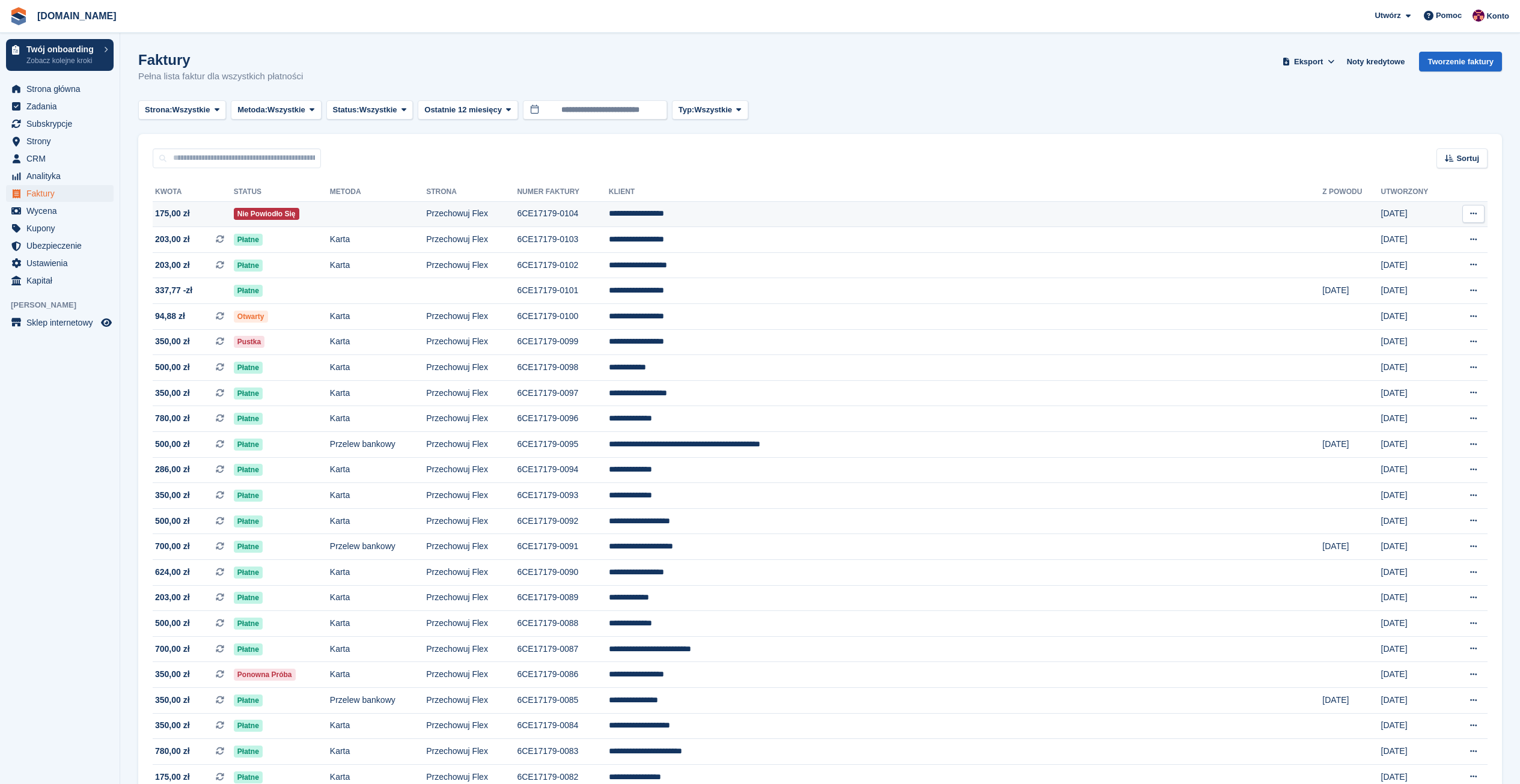
click at [808, 213] on td "**********" at bounding box center [966, 214] width 714 height 26
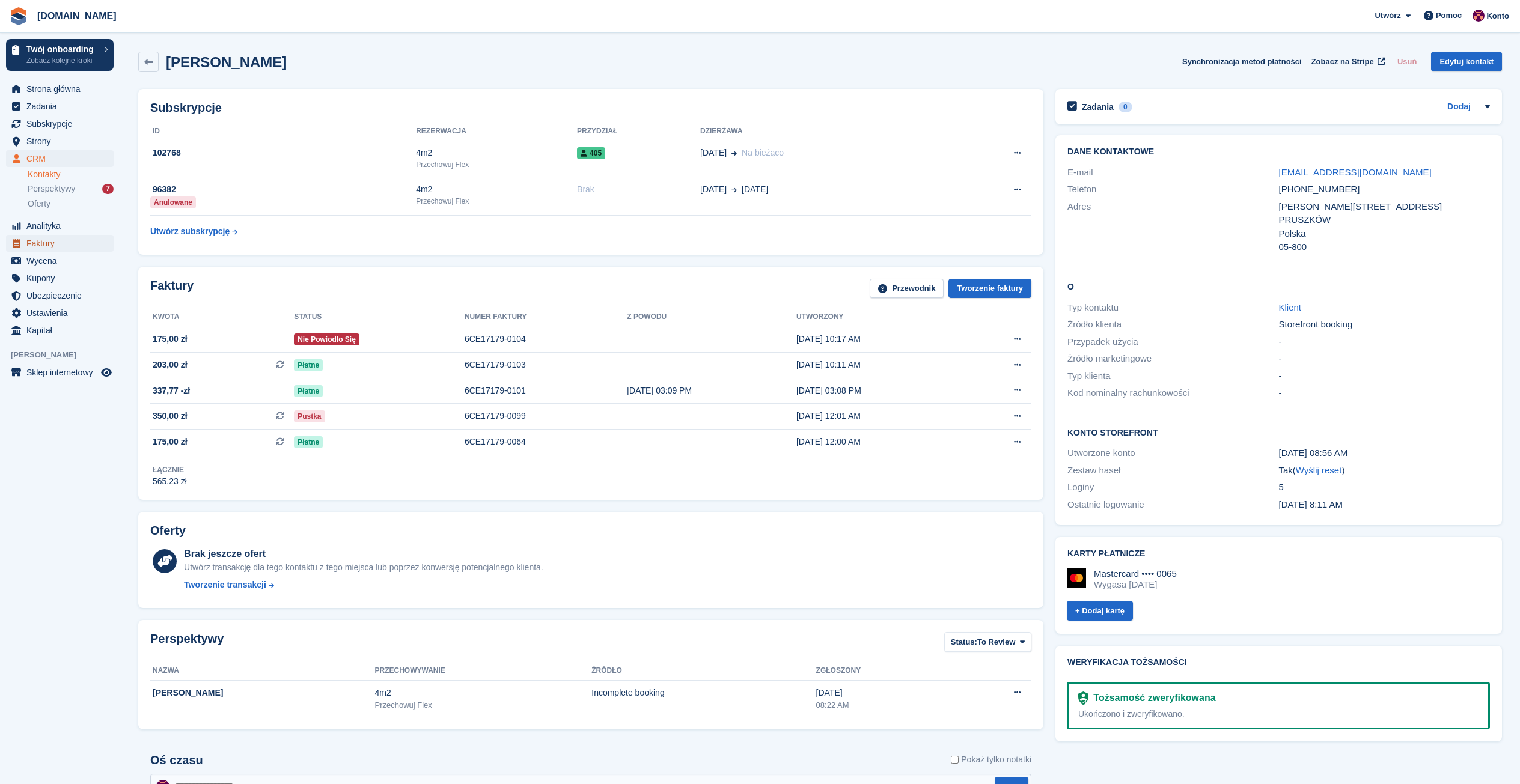
click at [49, 246] on span "Faktury" at bounding box center [63, 243] width 72 height 17
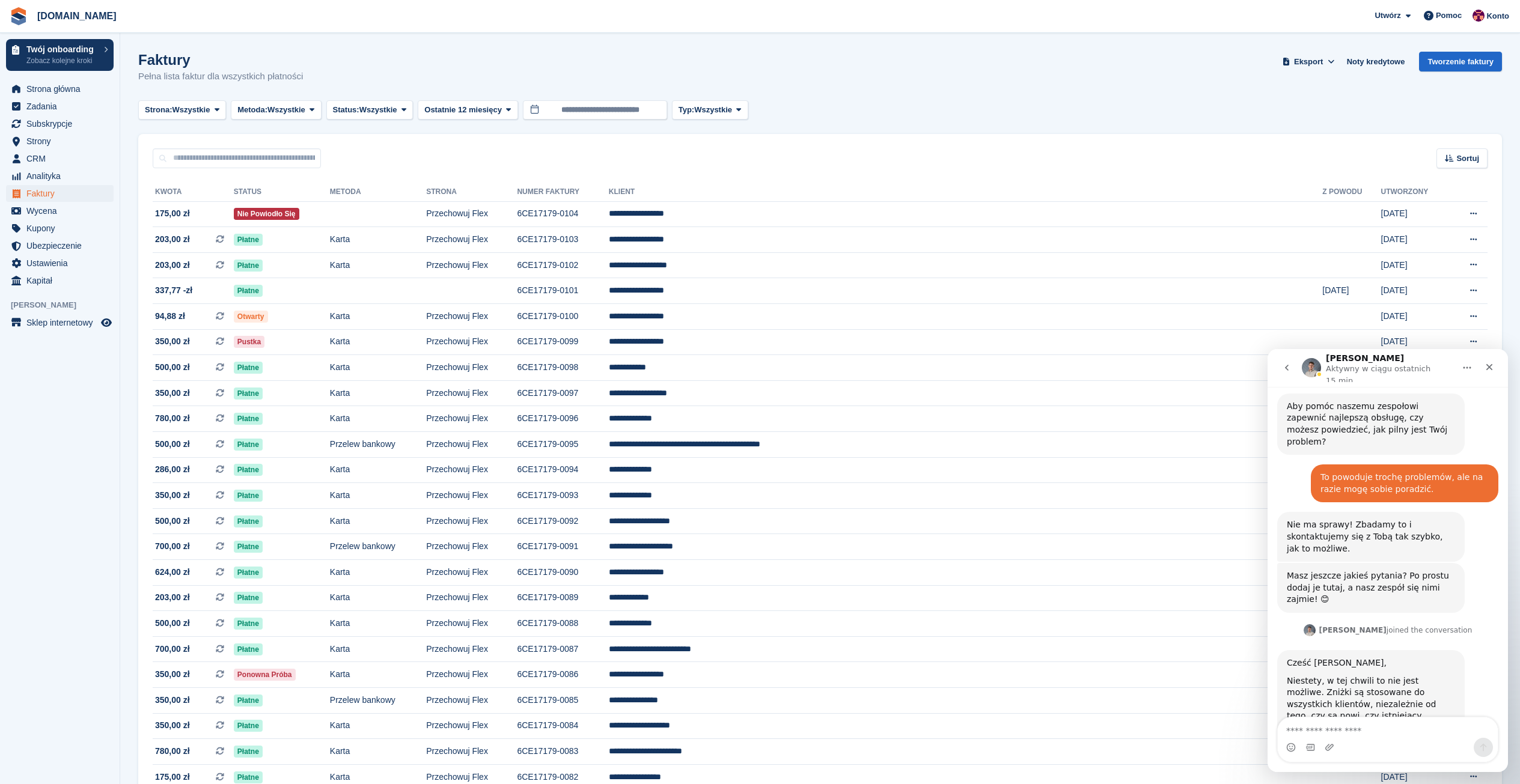
scroll to position [447, 0]
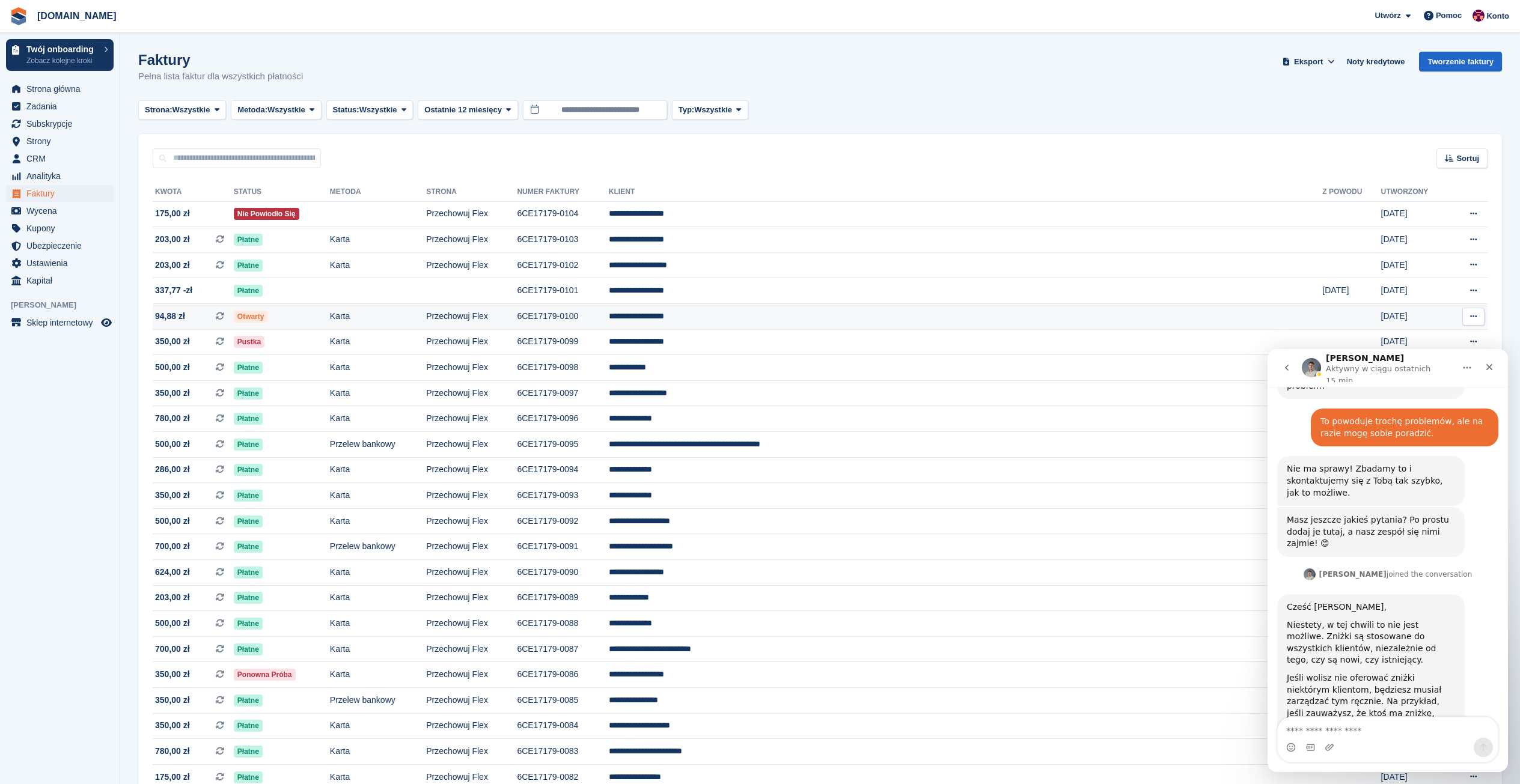
click at [207, 323] on td "94,88 zł Jest to cykliczna faktura subskrypcyjna." at bounding box center [193, 316] width 81 height 26
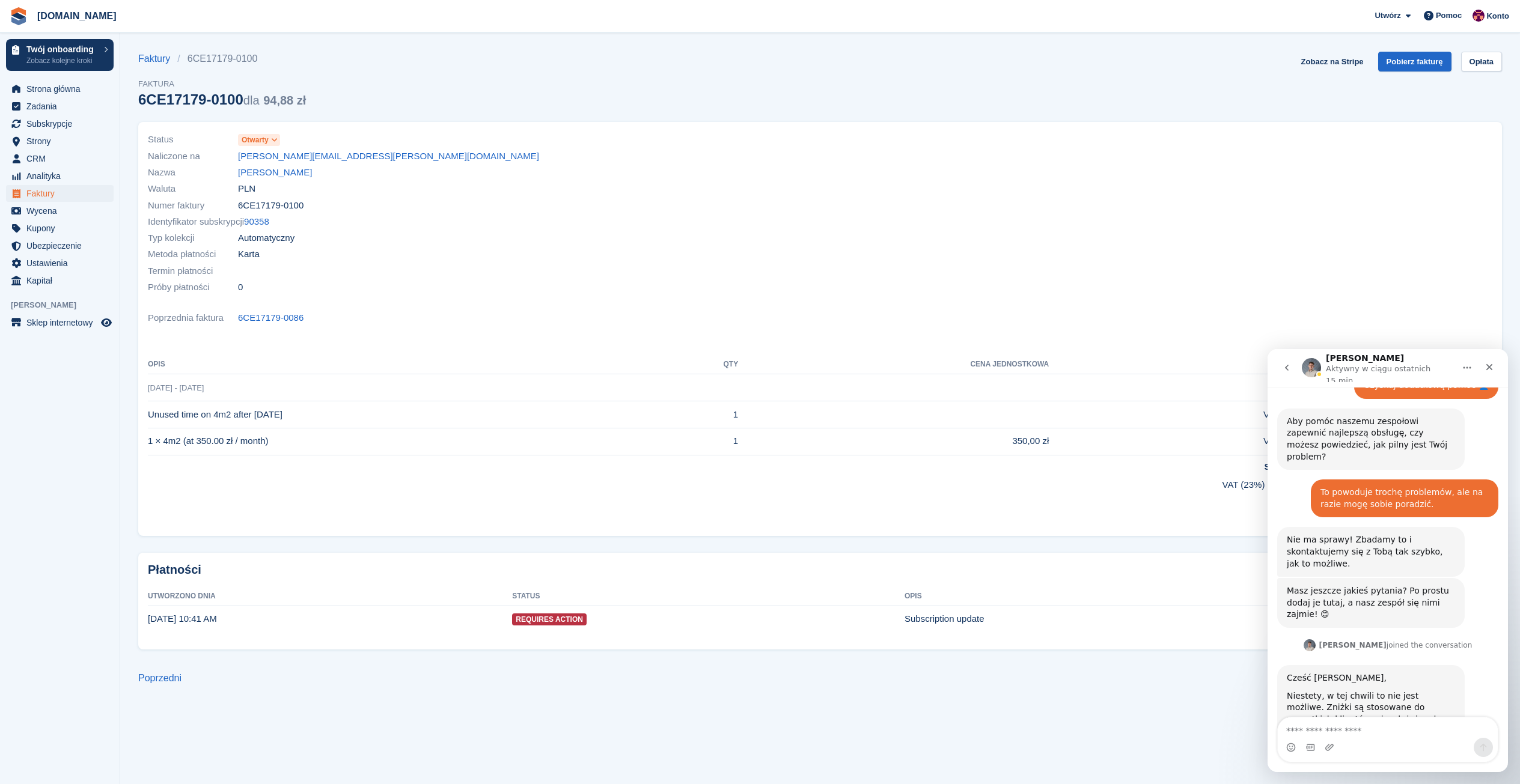
scroll to position [447, 0]
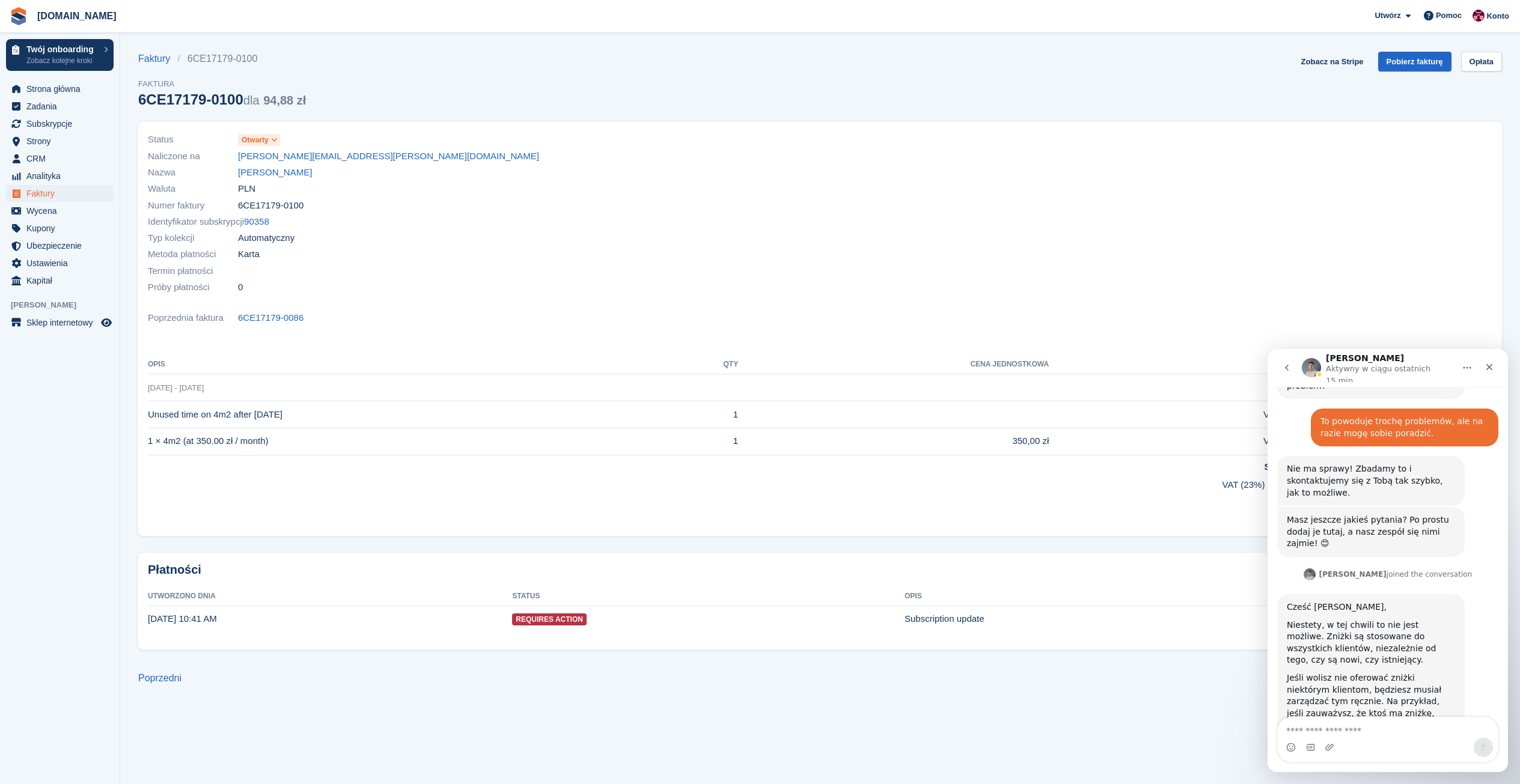
click at [254, 137] on span "Otwarty" at bounding box center [255, 140] width 27 height 11
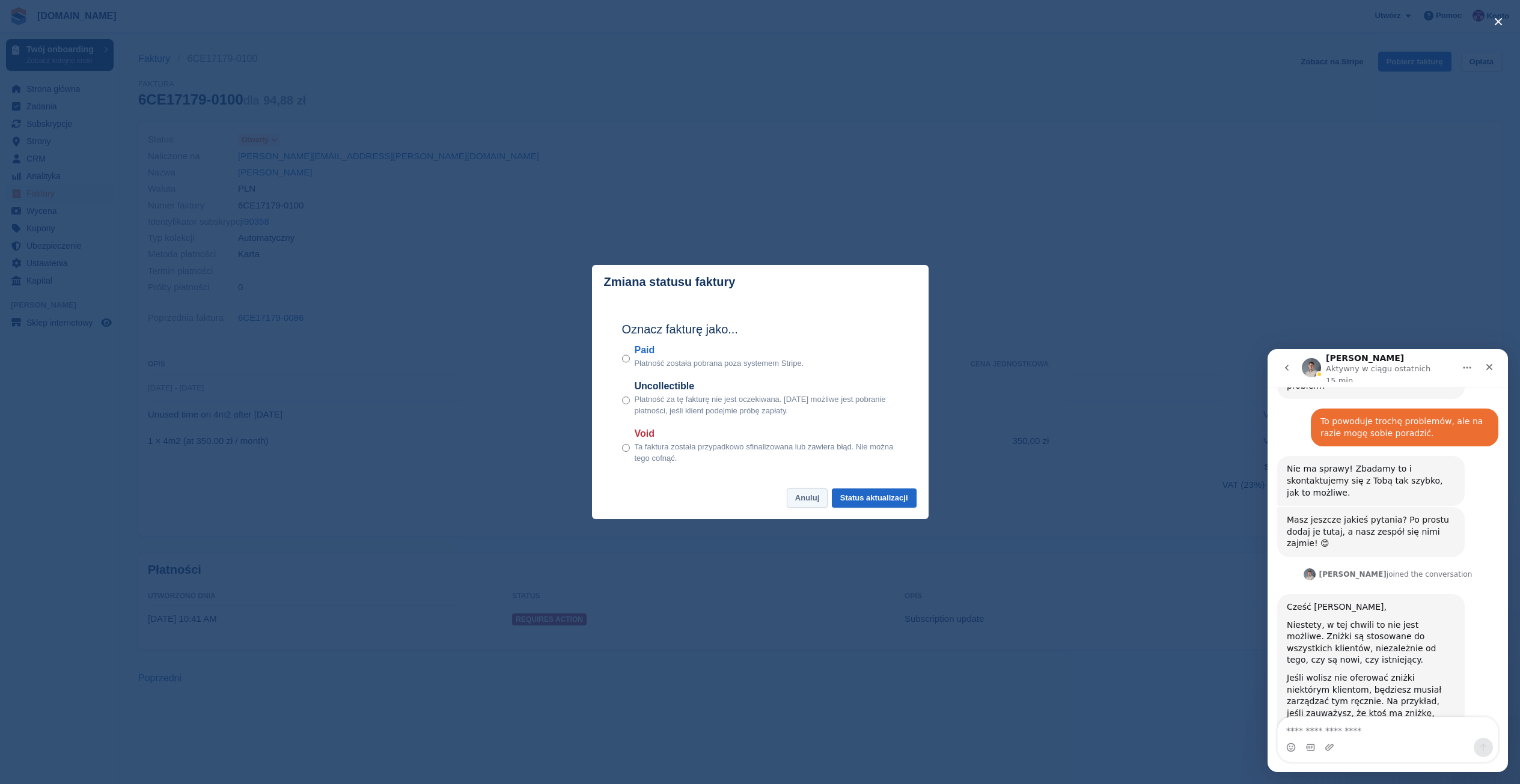
click at [815, 499] on button "Anuluj" at bounding box center [807, 498] width 41 height 20
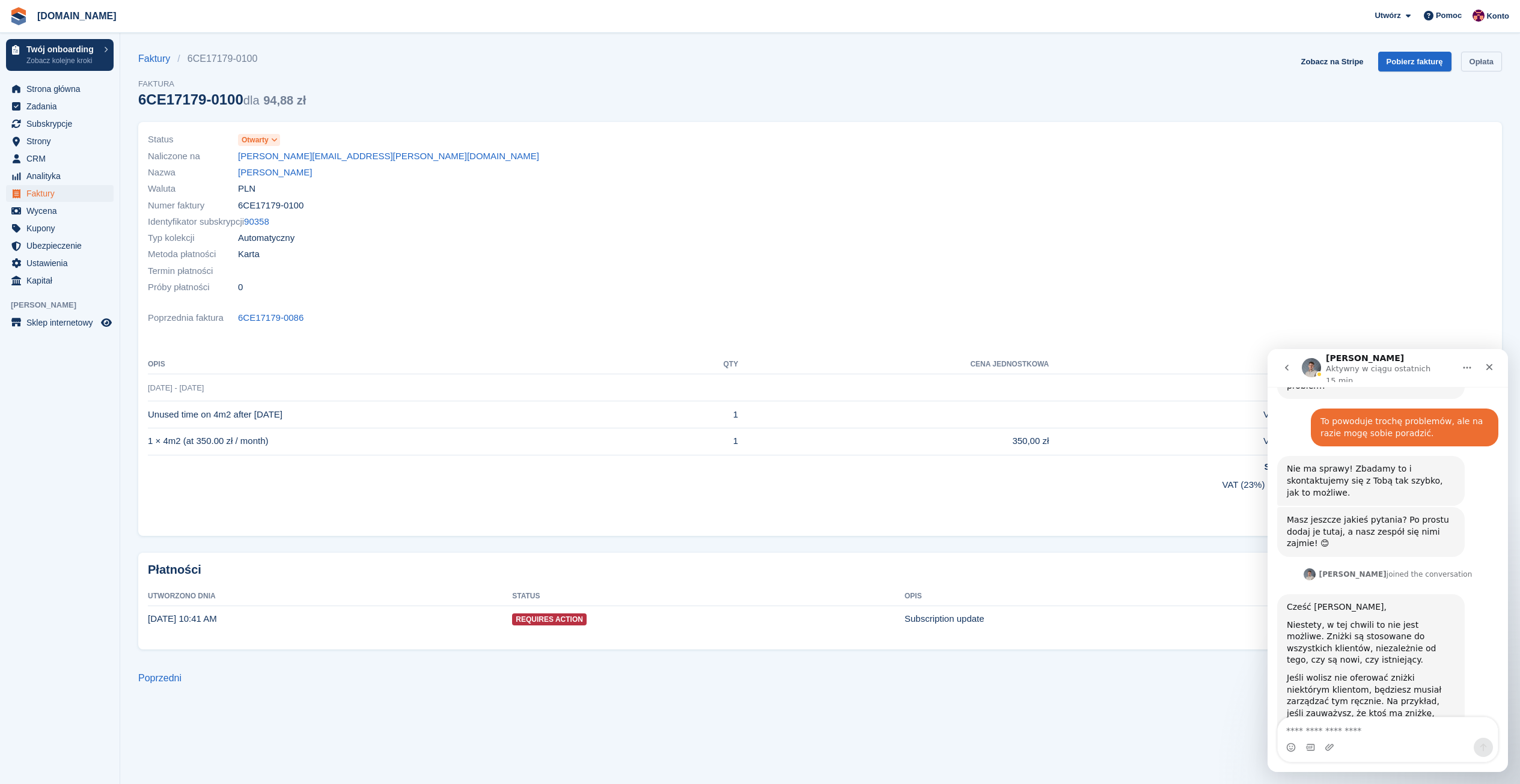
click at [1480, 63] on link "Opłata" at bounding box center [1481, 61] width 41 height 20
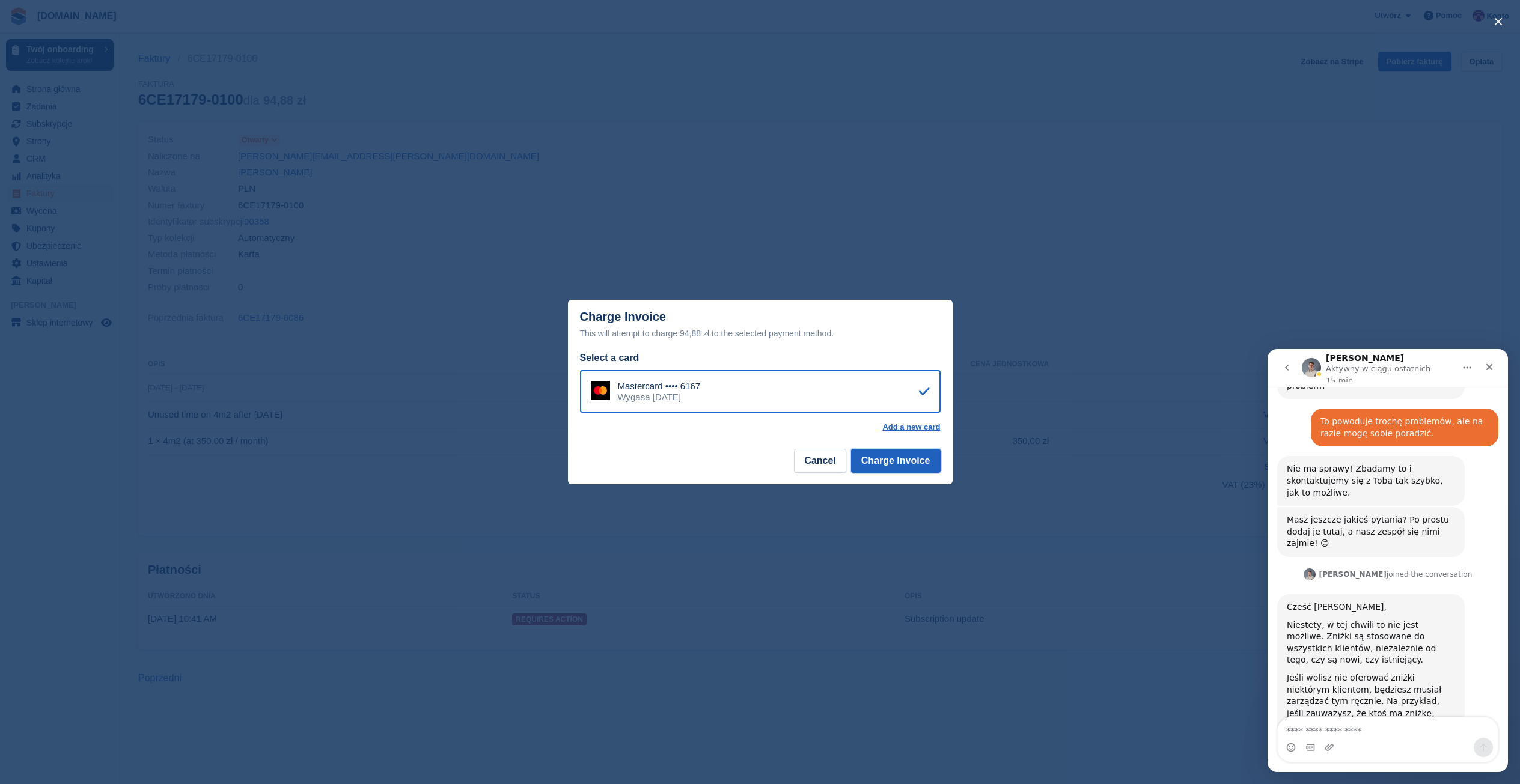
click at [897, 455] on button "Charge Invoice" at bounding box center [896, 461] width 90 height 24
